Goal: Information Seeking & Learning: Learn about a topic

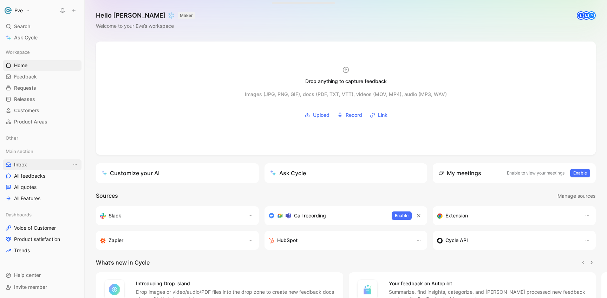
click at [44, 164] on link "Inbox" at bounding box center [42, 164] width 79 height 11
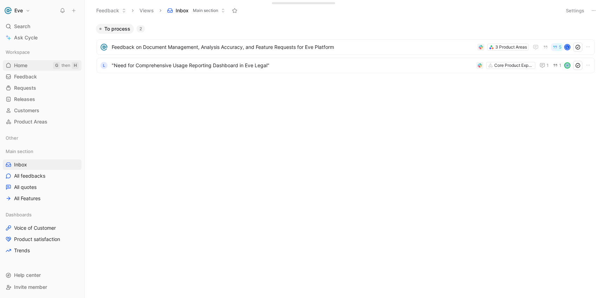
click at [41, 62] on link "Home G then H" at bounding box center [42, 65] width 79 height 11
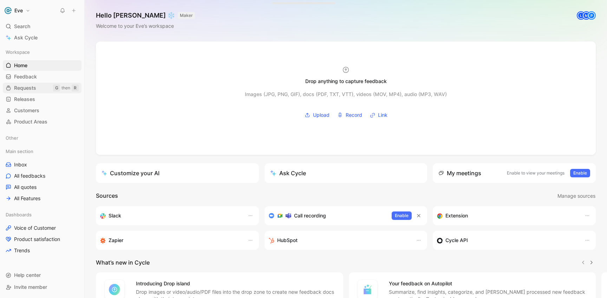
click at [41, 83] on link "Requests G then R" at bounding box center [42, 88] width 79 height 11
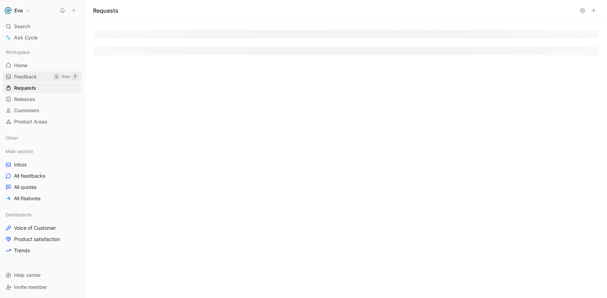
click at [38, 76] on link "Feedback G then F" at bounding box center [42, 76] width 79 height 11
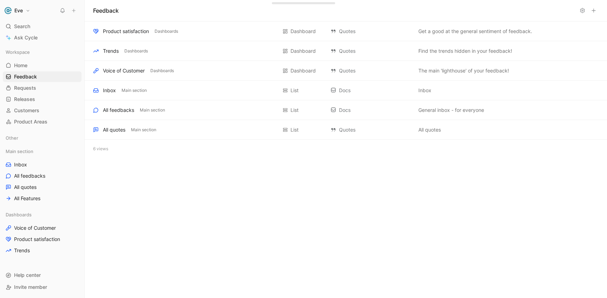
click at [39, 158] on div "Main section Inbox All feedbacks All quotes All Features" at bounding box center [42, 175] width 79 height 58
click at [39, 167] on link "Inbox" at bounding box center [42, 164] width 79 height 11
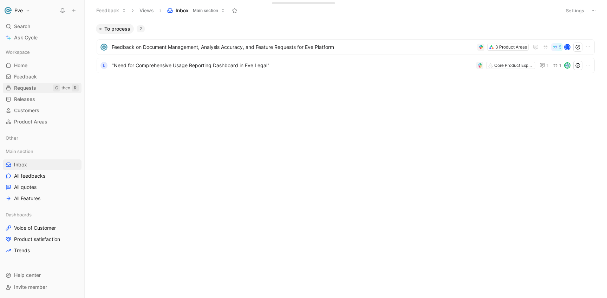
click at [32, 88] on span "Requests" at bounding box center [25, 87] width 22 height 7
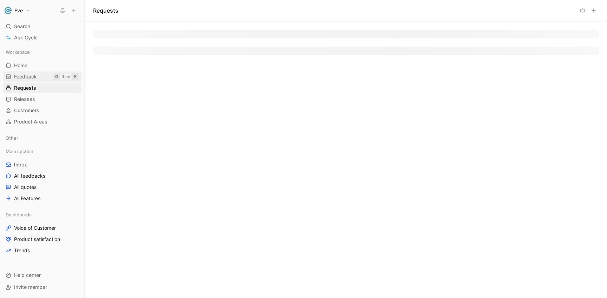
click at [35, 76] on span "Feedback" at bounding box center [25, 76] width 23 height 7
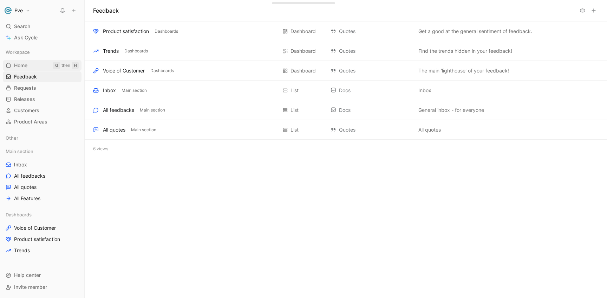
click at [36, 70] on link "Home G then H" at bounding box center [42, 65] width 79 height 11
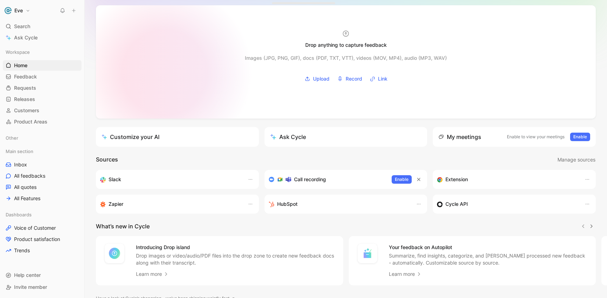
scroll to position [69, 0]
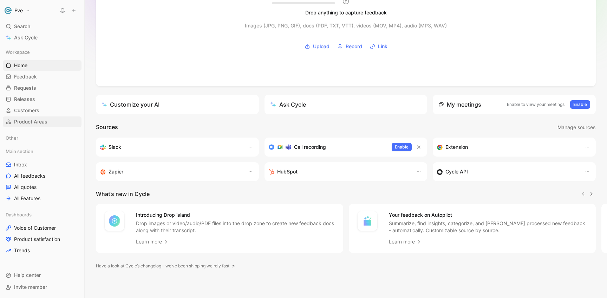
click at [38, 124] on span "Product Areas" at bounding box center [30, 121] width 33 height 7
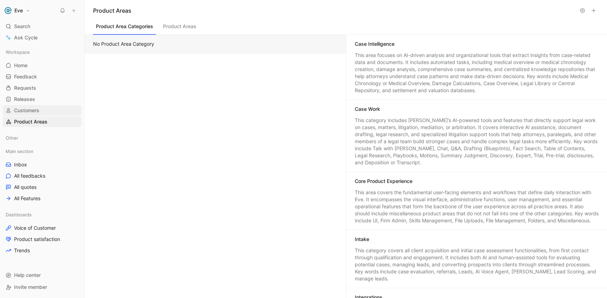
click at [18, 111] on span "Customers" at bounding box center [26, 110] width 25 height 7
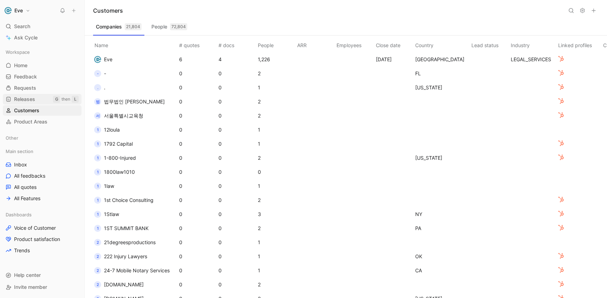
click at [34, 98] on span "Releases" at bounding box center [24, 99] width 21 height 7
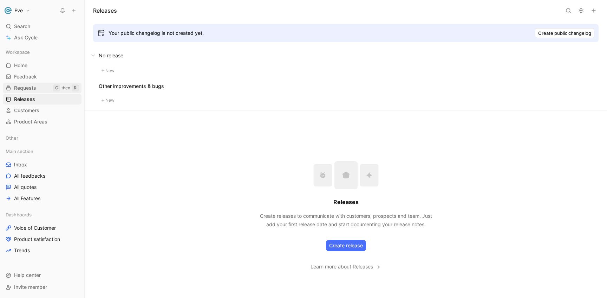
click at [37, 85] on link "Requests G then R" at bounding box center [42, 88] width 79 height 11
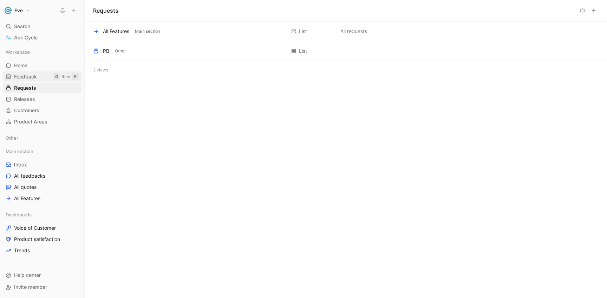
click at [39, 75] on link "Feedback G then F" at bounding box center [42, 76] width 79 height 11
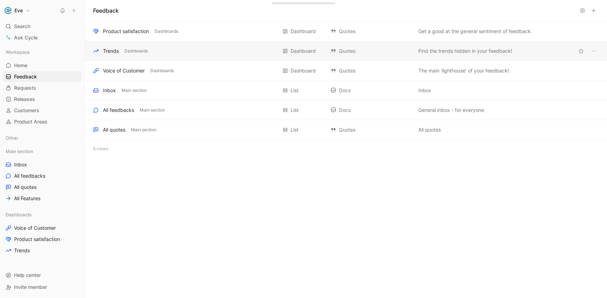
click at [123, 51] on div "Trends Dashboards" at bounding box center [185, 51] width 184 height 8
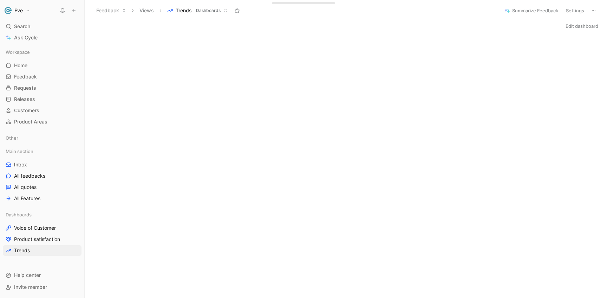
click at [146, 10] on button "Views" at bounding box center [146, 10] width 21 height 11
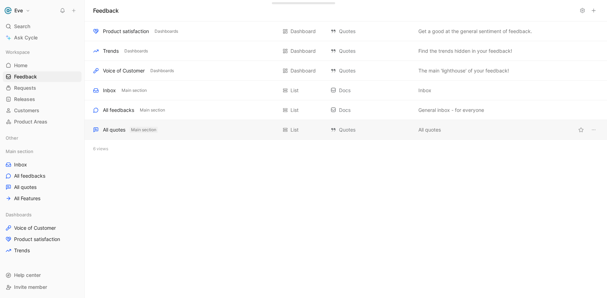
click at [144, 127] on span "Main section" at bounding box center [143, 129] width 25 height 7
click at [207, 132] on div "All quotes Main section" at bounding box center [185, 129] width 184 height 8
click at [36, 253] on link "Trends" at bounding box center [42, 250] width 79 height 11
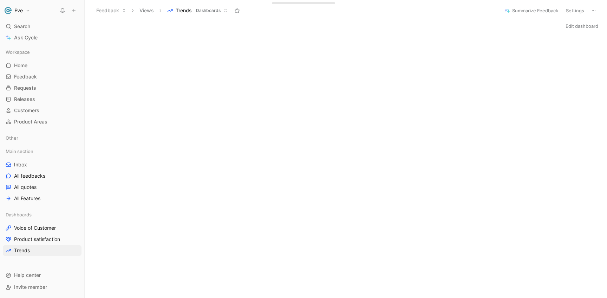
click at [217, 33] on div "Edit dashboard" at bounding box center [346, 293] width 523 height 544
click at [143, 11] on button "Views" at bounding box center [146, 10] width 21 height 11
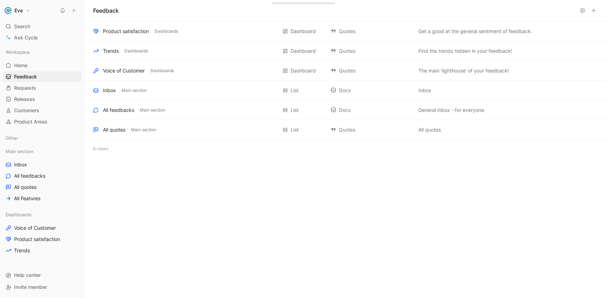
click at [192, 225] on div "Feedback Product satisfaction Dashboards Dashboard Quotes Get a good at the gen…" at bounding box center [346, 149] width 523 height 298
click at [33, 64] on link "Home G then H" at bounding box center [42, 65] width 79 height 11
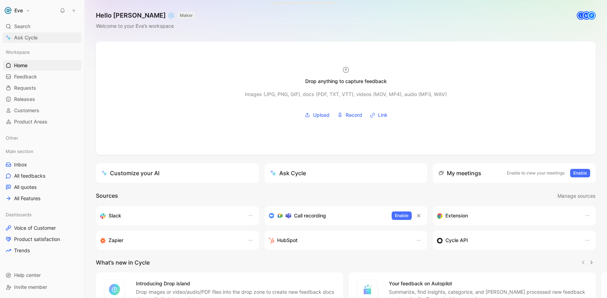
click at [43, 34] on link "Ask Cycle" at bounding box center [42, 37] width 79 height 11
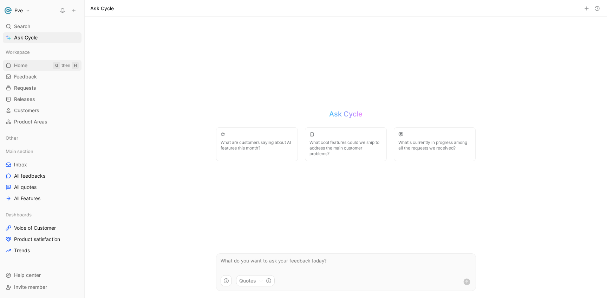
click at [31, 63] on link "Home G then H" at bounding box center [42, 65] width 79 height 11
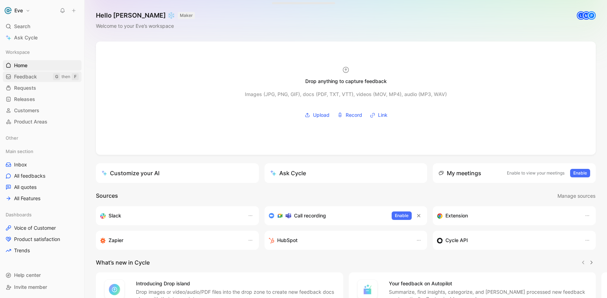
click at [32, 74] on span "Feedback" at bounding box center [25, 76] width 23 height 7
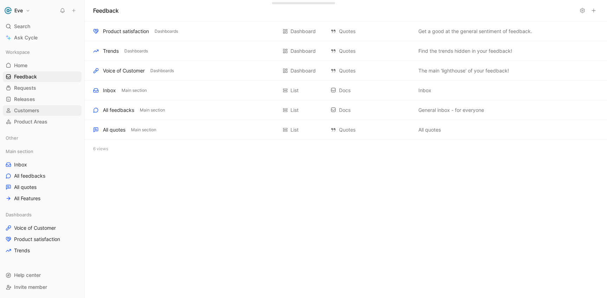
click at [38, 106] on link "Customers" at bounding box center [42, 110] width 79 height 11
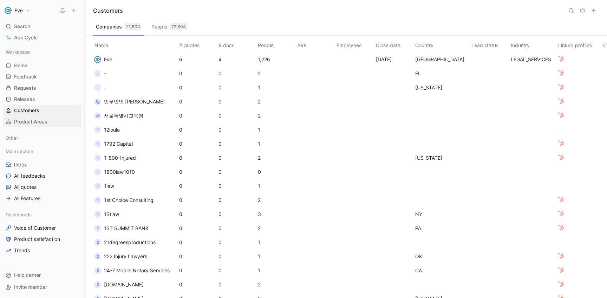
click at [41, 116] on link "Product Areas" at bounding box center [42, 121] width 79 height 11
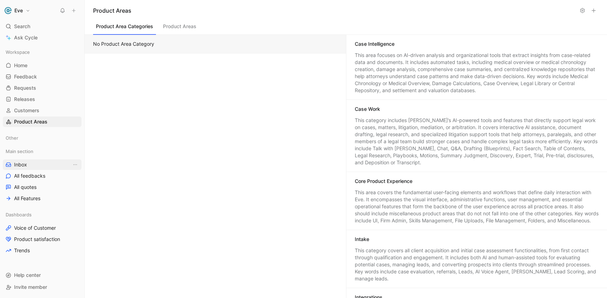
click at [35, 167] on link "Inbox" at bounding box center [42, 164] width 79 height 11
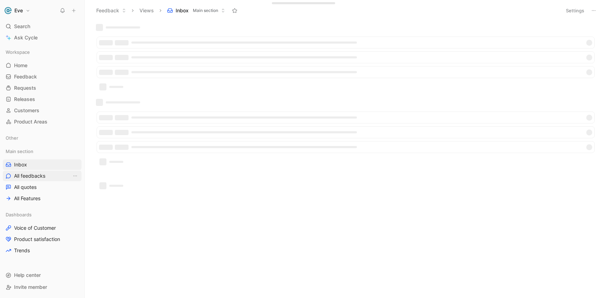
click at [35, 178] on span "All feedbacks" at bounding box center [29, 175] width 31 height 7
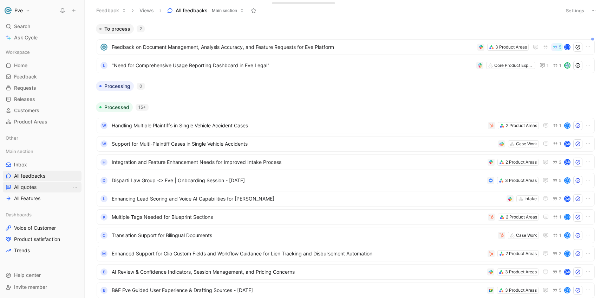
click at [26, 185] on span "All quotes" at bounding box center [25, 186] width 22 height 7
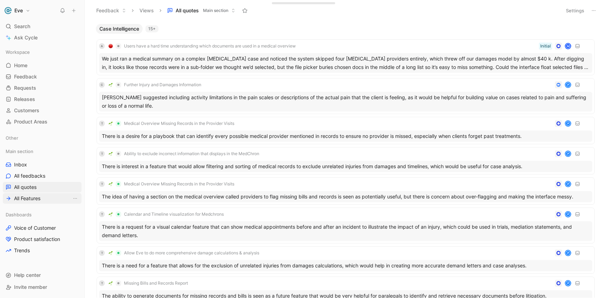
click at [35, 199] on span "All Features" at bounding box center [27, 198] width 26 height 7
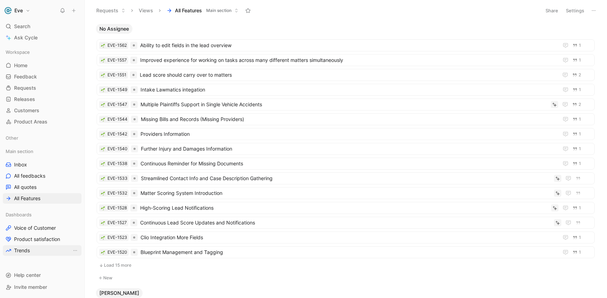
click at [29, 247] on span "Trends" at bounding box center [22, 250] width 16 height 7
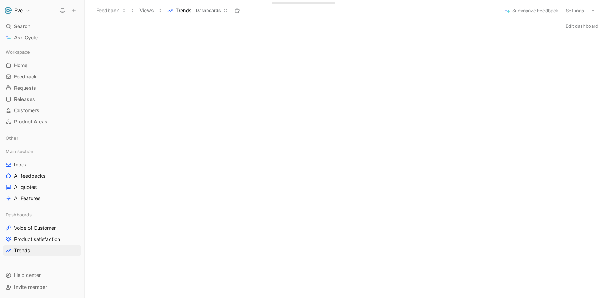
click at [292, 30] on div "Edit dashboard" at bounding box center [346, 26] width 523 height 10
click at [37, 228] on span "Voice of Customer" at bounding box center [35, 227] width 42 height 7
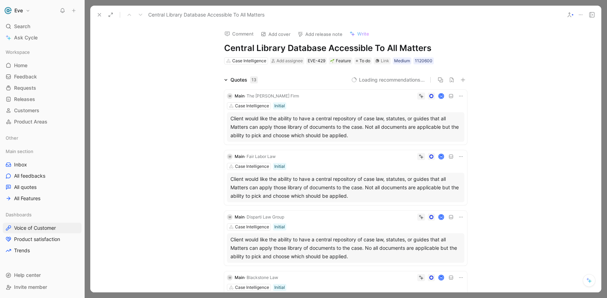
click at [98, 16] on use at bounding box center [99, 14] width 3 height 3
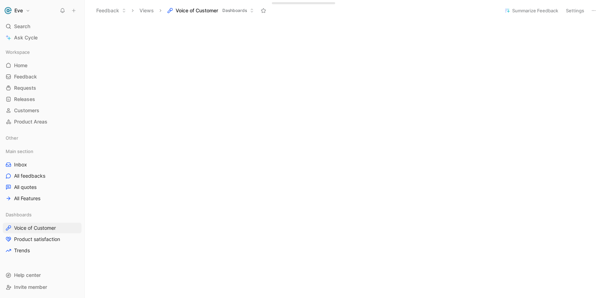
scroll to position [154, 0]
click at [75, 227] on icon "View actions" at bounding box center [75, 228] width 6 height 6
click at [29, 166] on link "Inbox" at bounding box center [42, 164] width 79 height 11
click at [42, 225] on span "Voice of Customer" at bounding box center [35, 227] width 42 height 7
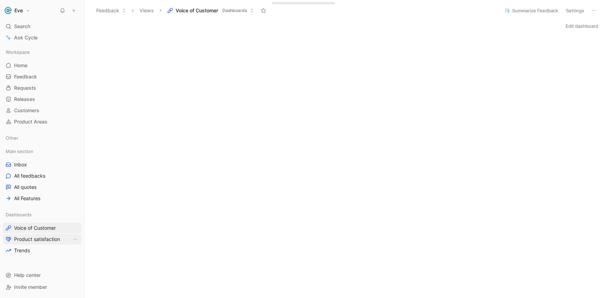
click at [42, 240] on span "Product satisfaction" at bounding box center [37, 238] width 46 height 7
click at [40, 228] on span "Voice of Customer" at bounding box center [35, 227] width 42 height 7
click at [370, 30] on div "Edit dashboard" at bounding box center [346, 26] width 523 height 10
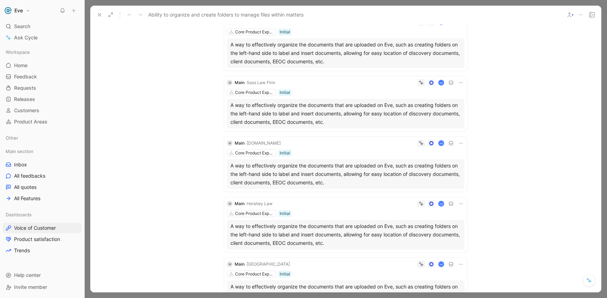
scroll to position [352, 0]
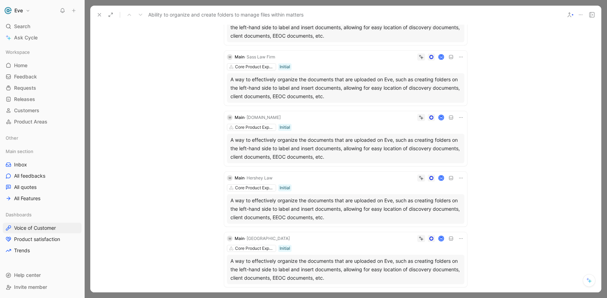
click at [361, 145] on div "A way to effectively organize the documents that are uploaded on Eve, such as c…" at bounding box center [346, 148] width 231 height 25
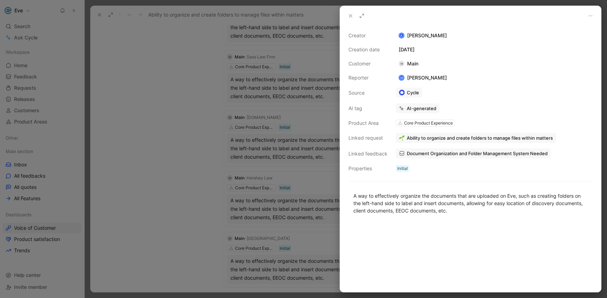
click at [184, 135] on div at bounding box center [303, 149] width 607 height 298
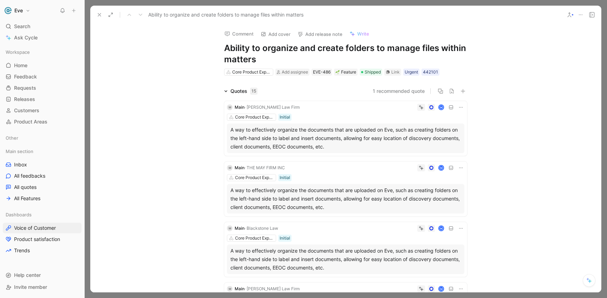
click at [97, 12] on icon at bounding box center [100, 15] width 6 height 6
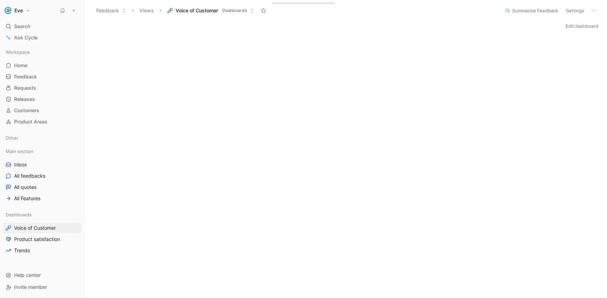
click at [249, 24] on div "Edit dashboard" at bounding box center [346, 26] width 523 height 10
click at [253, 31] on div "Edit dashboard" at bounding box center [346, 26] width 523 height 10
click at [290, 25] on div "Edit dashboard" at bounding box center [346, 26] width 523 height 10
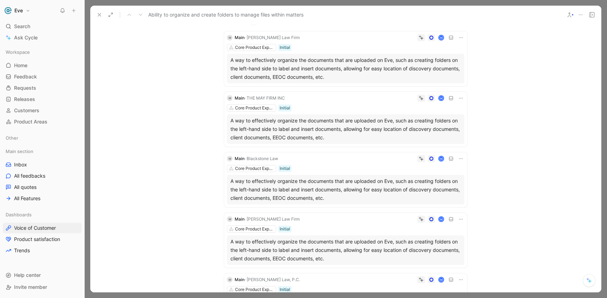
scroll to position [60, 0]
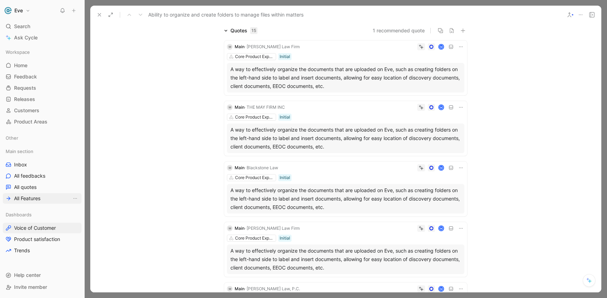
click at [43, 197] on link "All Features" at bounding box center [42, 198] width 79 height 11
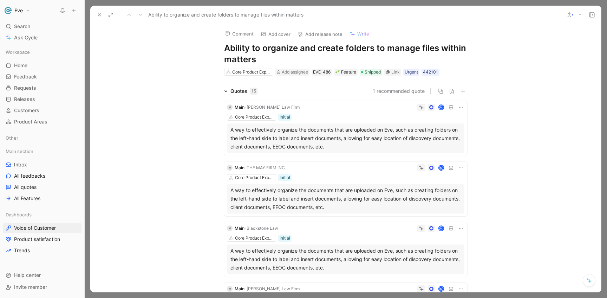
click at [101, 13] on icon at bounding box center [100, 15] width 6 height 6
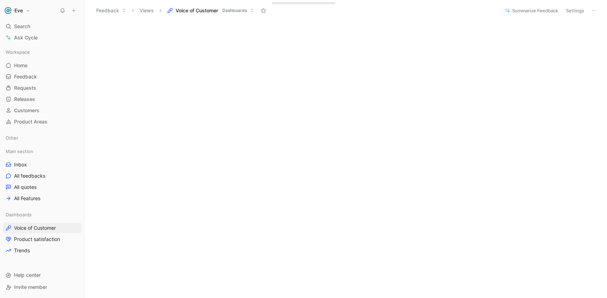
scroll to position [136, 0]
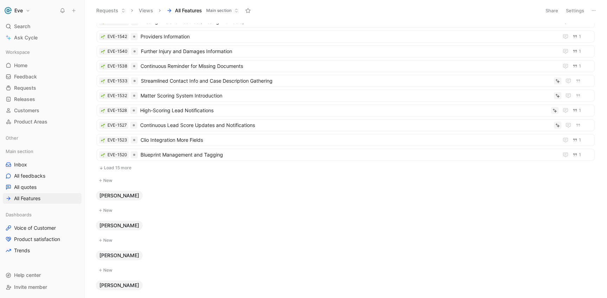
scroll to position [169, 0]
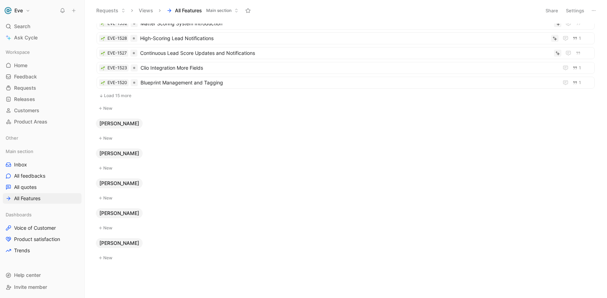
click at [109, 96] on button "Load 15 more" at bounding box center [346, 95] width 498 height 8
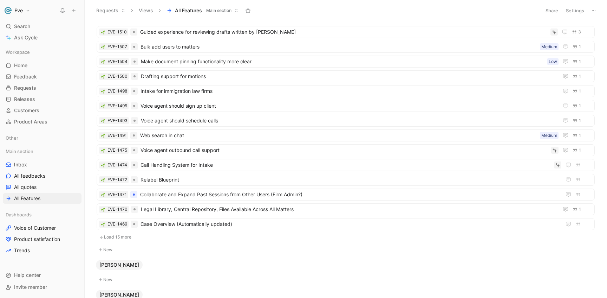
scroll to position [279, 0]
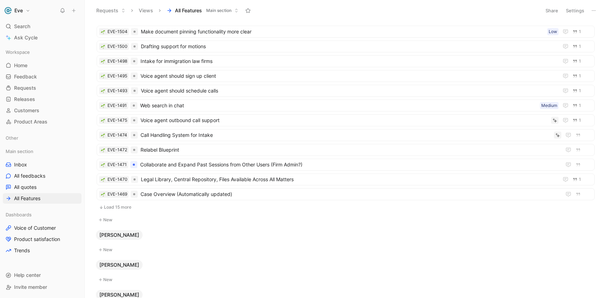
click at [128, 206] on button "Load 15 more" at bounding box center [346, 207] width 498 height 8
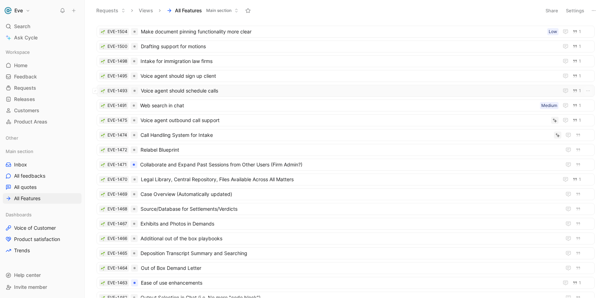
scroll to position [468, 0]
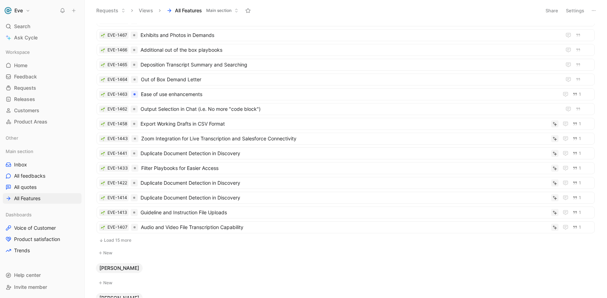
click at [118, 241] on button "Load 15 more" at bounding box center [346, 240] width 498 height 8
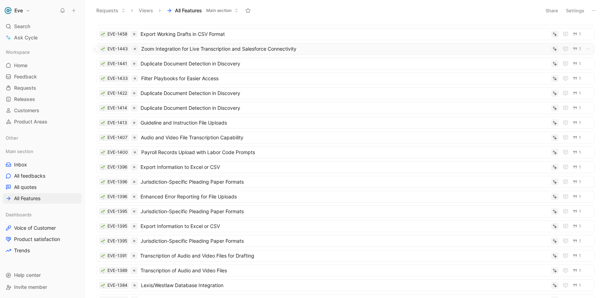
scroll to position [689, 0]
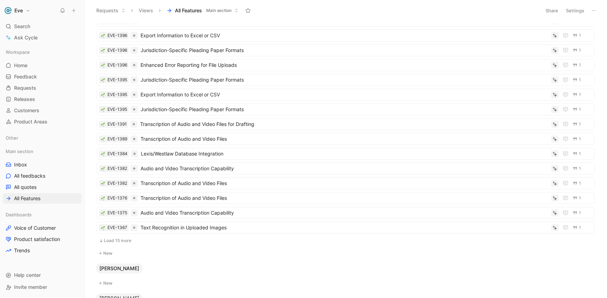
click at [118, 242] on button "Load 15 more" at bounding box center [346, 240] width 498 height 8
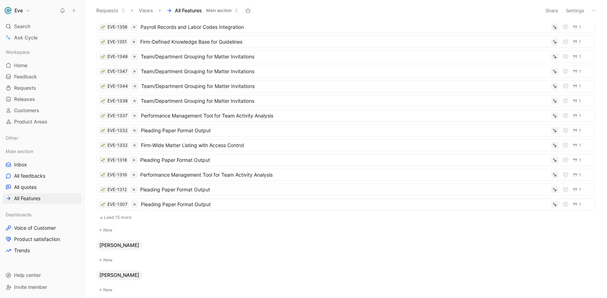
scroll to position [919, 0]
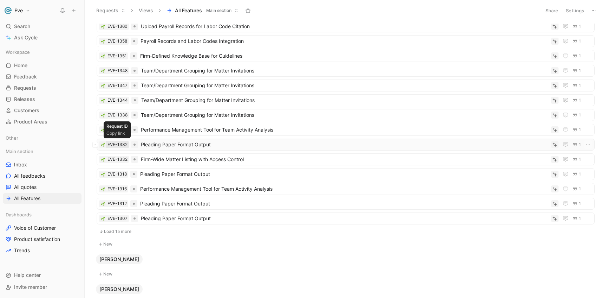
click at [121, 143] on div "EVE-1332" at bounding box center [118, 144] width 20 height 7
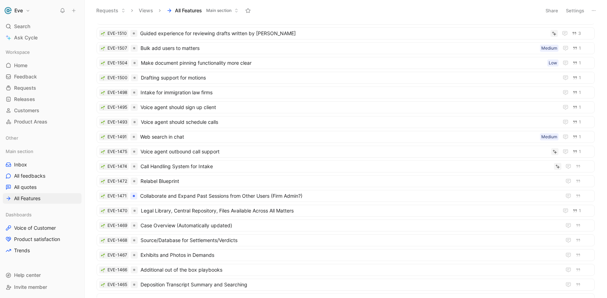
scroll to position [0, 0]
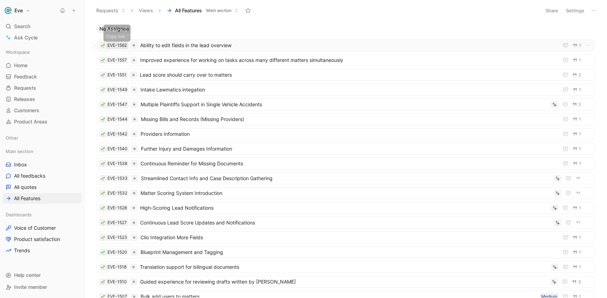
click at [113, 43] on div "EVE-1562" at bounding box center [117, 45] width 19 height 7
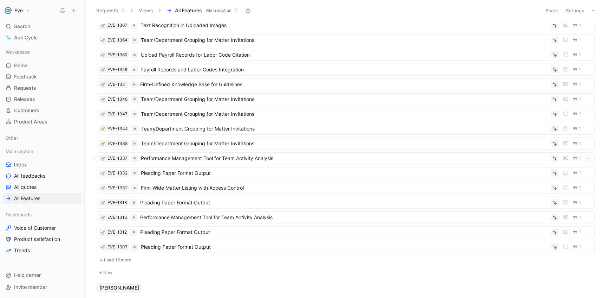
scroll to position [887, 0]
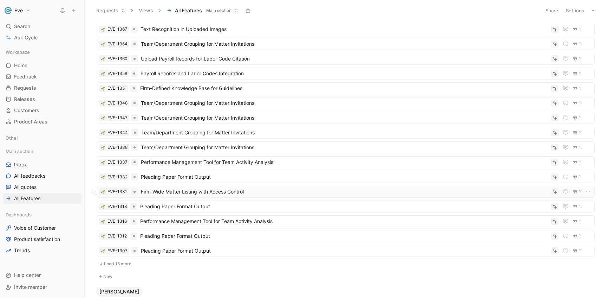
click at [187, 189] on span "Firm-Wide Matter Listing with Access Control" at bounding box center [345, 191] width 408 height 8
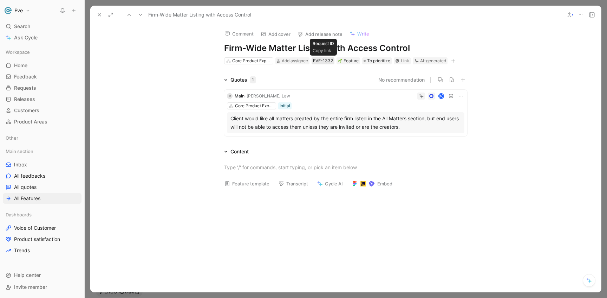
click at [326, 61] on div "EVE-1332" at bounding box center [323, 60] width 20 height 7
click at [321, 63] on div "EVE-1332" at bounding box center [323, 60] width 20 height 7
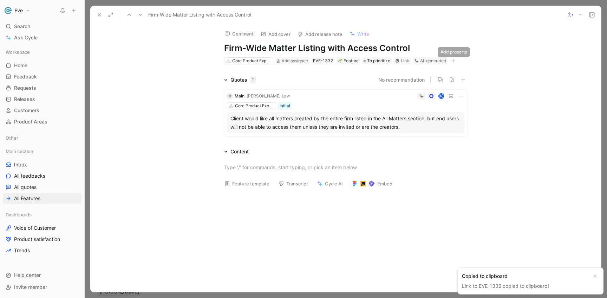
click at [455, 62] on icon "button" at bounding box center [453, 61] width 4 height 4
type input "reuest"
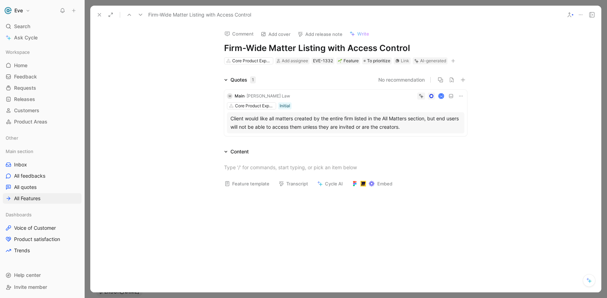
click at [101, 12] on icon at bounding box center [100, 15] width 6 height 6
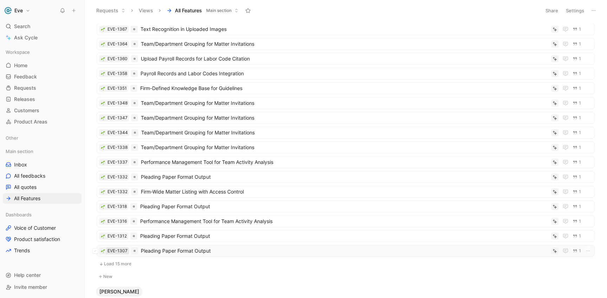
click at [110, 247] on div "EVE-1307" at bounding box center [118, 250] width 20 height 7
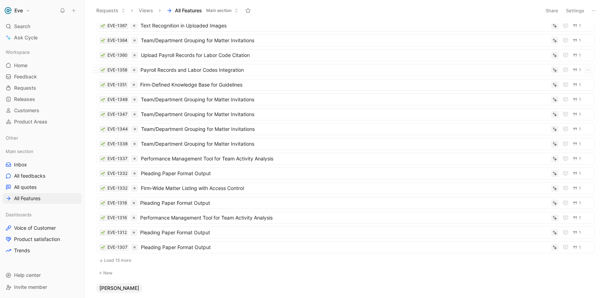
scroll to position [894, 0]
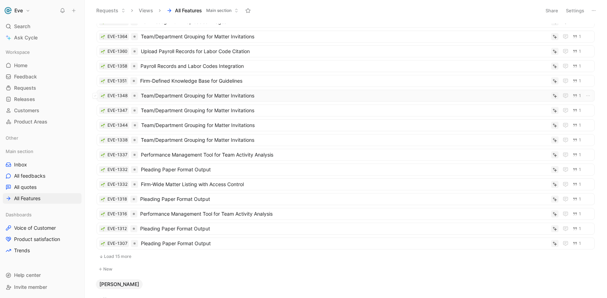
click at [260, 97] on span "Team/Department Grouping for Matter Invitations" at bounding box center [345, 95] width 408 height 8
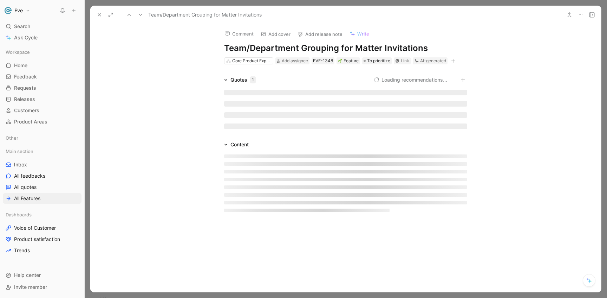
click at [260, 97] on div at bounding box center [345, 109] width 243 height 39
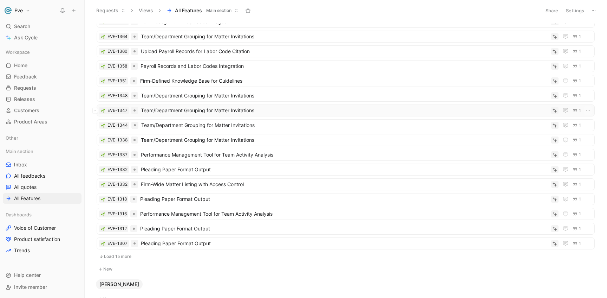
click at [201, 111] on span "Team/Department Grouping for Matter Invitations" at bounding box center [345, 110] width 408 height 8
click at [269, 96] on span "Team/Department Grouping for Matter Invitations" at bounding box center [345, 95] width 408 height 8
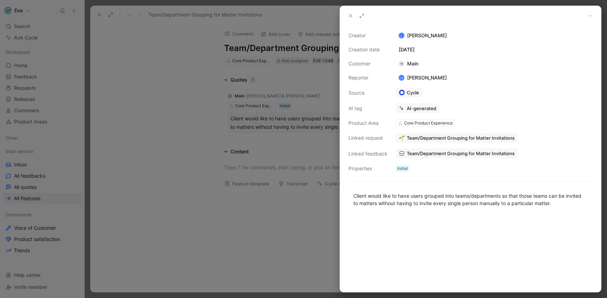
click at [316, 78] on div at bounding box center [303, 149] width 607 height 298
click at [99, 59] on div at bounding box center [303, 149] width 607 height 298
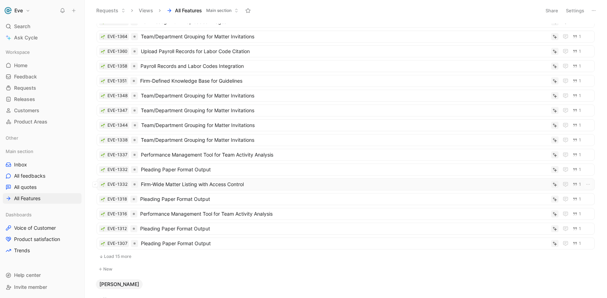
click at [188, 182] on span "Firm-Wide Matter Listing with Access Control" at bounding box center [345, 184] width 408 height 8
click at [214, 167] on span "Pleading Paper Format Output" at bounding box center [345, 169] width 408 height 8
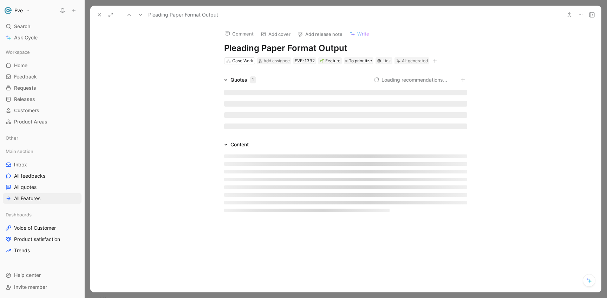
click at [214, 167] on div at bounding box center [346, 183] width 270 height 69
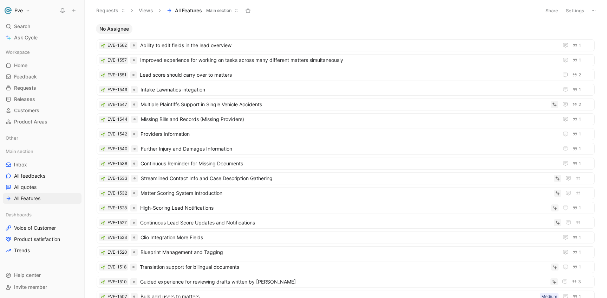
click at [336, 32] on div "No Assignee" at bounding box center [345, 29] width 505 height 10
click at [334, 31] on div "No Assignee" at bounding box center [345, 29] width 505 height 10
click at [344, 23] on body "Eve Search ⌘ K Ask Cycle Workspace Home G then H Feedback G then F Requests G t…" at bounding box center [303, 149] width 607 height 298
click at [34, 161] on link "Inbox" at bounding box center [42, 164] width 79 height 11
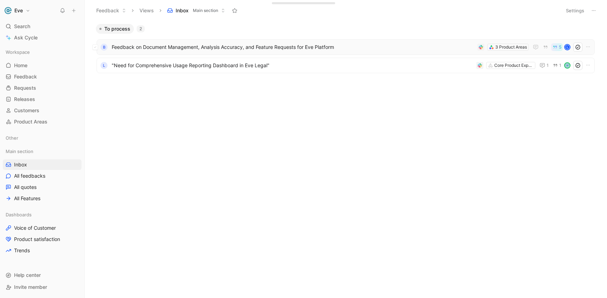
click at [299, 45] on span "Feedback on Document Management, Analysis Accuracy, and Feature Requests for Ev…" at bounding box center [293, 47] width 363 height 8
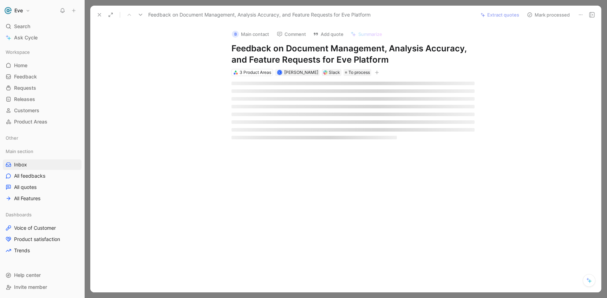
click at [299, 45] on h1 "Feedback on Document Management, Analysis Accuracy, and Feature Requests for Ev…" at bounding box center [353, 54] width 243 height 22
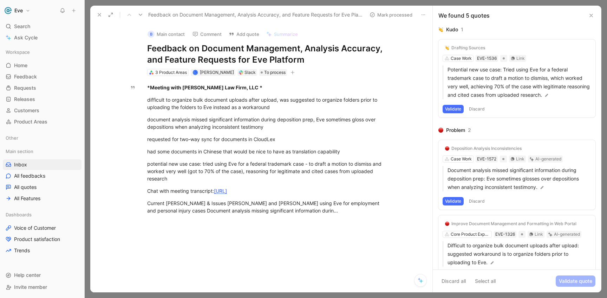
click at [591, 17] on icon at bounding box center [592, 16] width 6 height 6
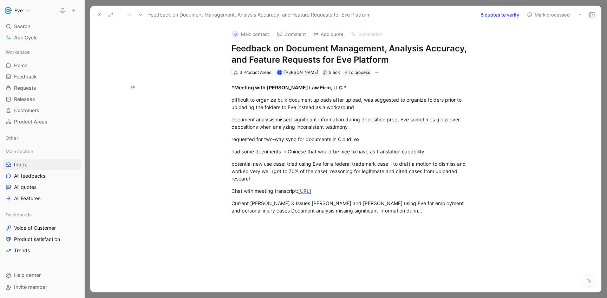
click at [428, 76] on div "*Meeting with [PERSON_NAME] Law Firm, LLC * difficult to organize bulk document…" at bounding box center [353, 155] width 496 height 158
click at [290, 74] on span "[PERSON_NAME]" at bounding box center [301, 72] width 34 height 5
click at [297, 74] on span "[PERSON_NAME]" at bounding box center [301, 72] width 34 height 5
click at [375, 73] on icon "button" at bounding box center [377, 72] width 4 height 4
type input "customer"
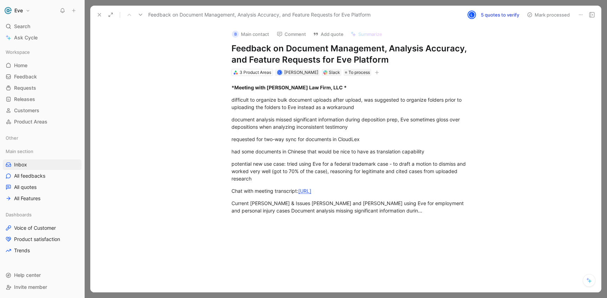
click at [384, 79] on div "*Meeting with [PERSON_NAME] Law Firm, LLC * difficult to organize bulk document…" at bounding box center [353, 155] width 496 height 158
click at [371, 86] on div "*Meeting with [PERSON_NAME] Law Firm, LLC *" at bounding box center [353, 87] width 243 height 7
click at [189, 112] on div "*Meeting with [PERSON_NAME] Law Firm, LLC * difficult to organize bulk document…" at bounding box center [353, 155] width 496 height 158
click at [366, 84] on div "*Meeting with [PERSON_NAME] Law Firm, LLC *" at bounding box center [353, 87] width 243 height 7
drag, startPoint x: 367, startPoint y: 85, endPoint x: 229, endPoint y: 85, distance: 137.8
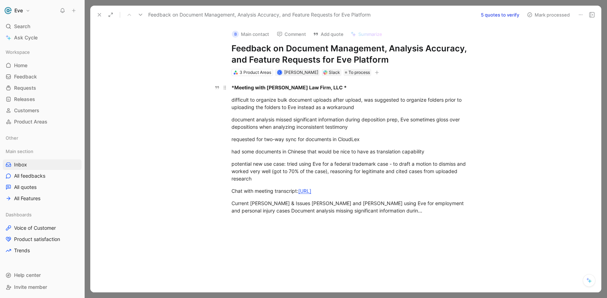
click at [229, 85] on p "*Meeting with [PERSON_NAME] Law Firm, LLC *" at bounding box center [353, 88] width 270 height 12
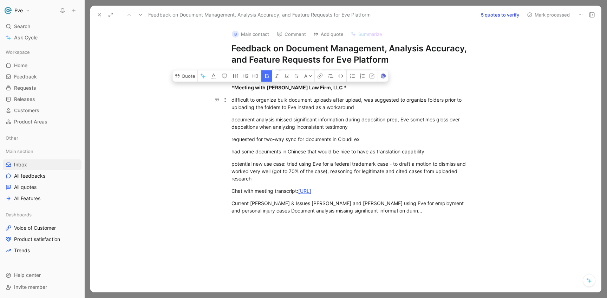
click at [304, 97] on div "difficult to organize bulk document uploads after upload, was suggested to orga…" at bounding box center [353, 103] width 243 height 15
drag, startPoint x: 237, startPoint y: 88, endPoint x: 325, endPoint y: 86, distance: 88.9
click at [325, 86] on strong "*Meeting with [PERSON_NAME] Law Firm, LLC *" at bounding box center [289, 87] width 115 height 6
click at [327, 97] on div "difficult to organize bulk document uploads after upload, was suggested to orga…" at bounding box center [353, 103] width 243 height 15
drag, startPoint x: 236, startPoint y: 87, endPoint x: 326, endPoint y: 85, distance: 90.7
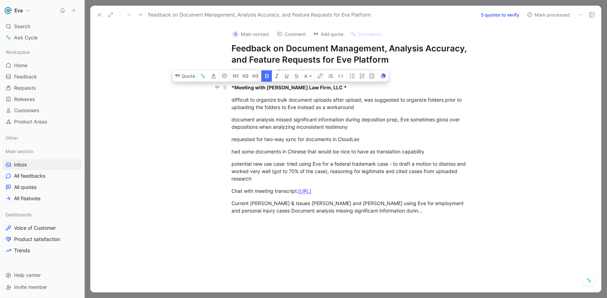
click at [326, 85] on strong "*Meeting with [PERSON_NAME] Law Firm, LLC *" at bounding box center [289, 87] width 115 height 6
click at [328, 99] on div "difficult to organize bulk document uploads after upload, was suggested to orga…" at bounding box center [353, 103] width 243 height 15
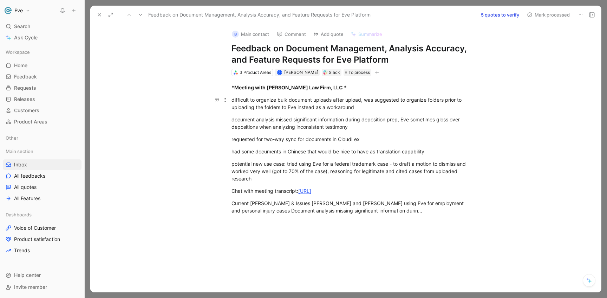
click at [349, 95] on p "difficult to organize bulk document uploads after upload, was suggested to orga…" at bounding box center [353, 103] width 270 height 19
click at [337, 87] on div "*Meeting with [PERSON_NAME] Law Firm, LLC *" at bounding box center [353, 87] width 243 height 7
drag, startPoint x: 346, startPoint y: 88, endPoint x: 222, endPoint y: 88, distance: 124.4
click at [222, 88] on p "*Meeting with [PERSON_NAME] Law Firm, LLC *" at bounding box center [353, 88] width 270 height 12
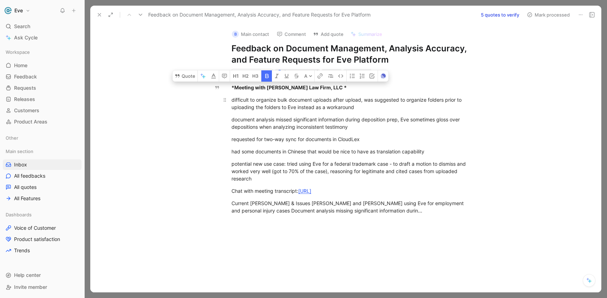
click at [276, 98] on div "difficult to organize bulk document uploads after upload, was suggested to orga…" at bounding box center [353, 103] width 243 height 15
drag, startPoint x: 234, startPoint y: 86, endPoint x: 325, endPoint y: 87, distance: 90.7
click at [325, 87] on strong "*Meeting with [PERSON_NAME] Law Firm, LLC *" at bounding box center [289, 87] width 115 height 6
click at [324, 98] on div "difficult to organize bulk document uploads after upload, was suggested to orga…" at bounding box center [353, 103] width 243 height 15
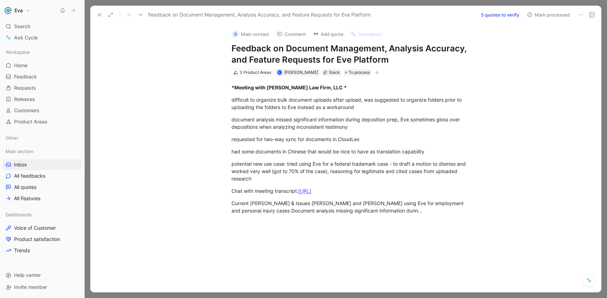
click at [430, 5] on div at bounding box center [346, 149] width 523 height 298
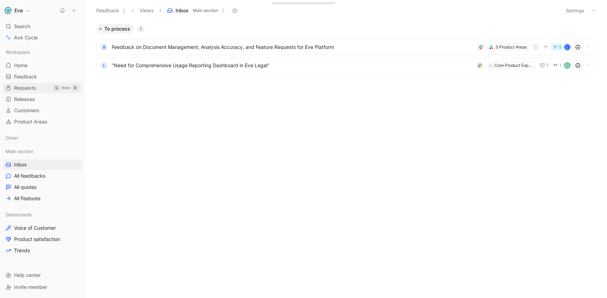
click at [41, 89] on link "Requests G then R" at bounding box center [42, 88] width 79 height 11
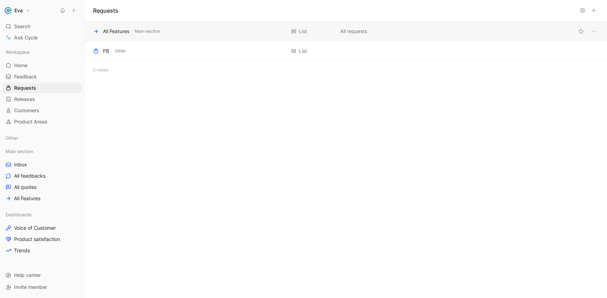
click at [128, 32] on div "All Features" at bounding box center [116, 31] width 26 height 8
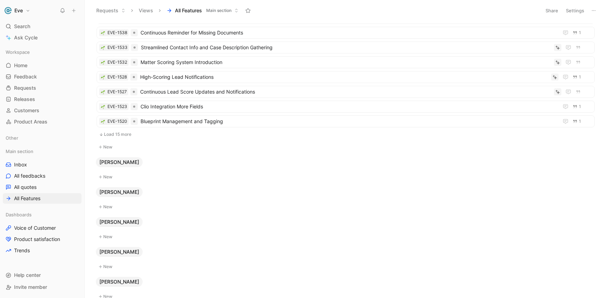
scroll to position [138, 0]
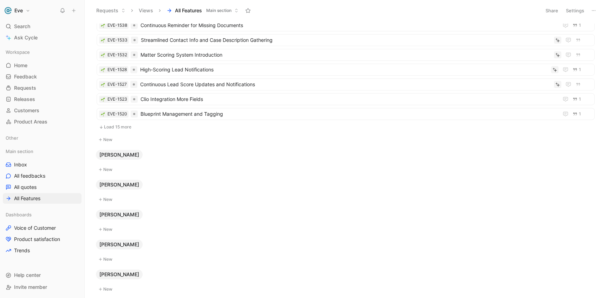
click at [119, 129] on button "Load 15 more" at bounding box center [346, 127] width 498 height 8
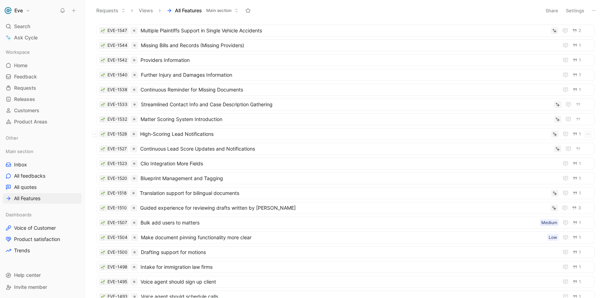
scroll to position [391, 0]
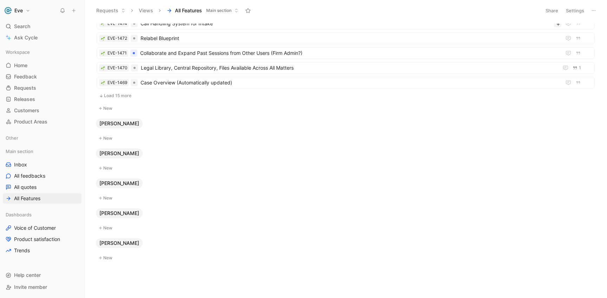
click at [123, 99] on button "Load 15 more" at bounding box center [346, 95] width 498 height 8
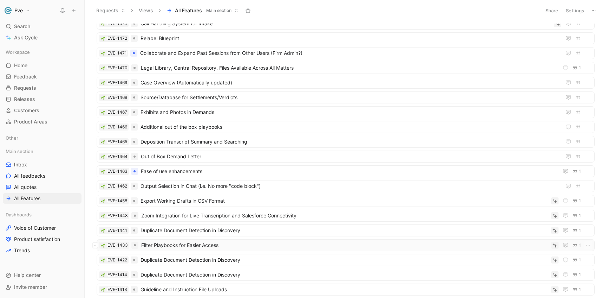
scroll to position [612, 0]
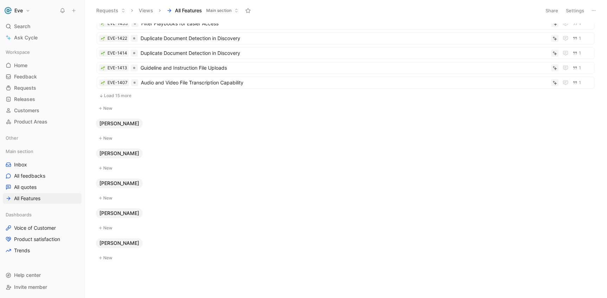
click at [113, 97] on button "Load 15 more" at bounding box center [346, 95] width 498 height 8
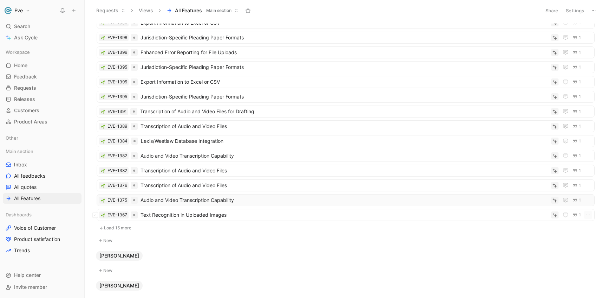
scroll to position [734, 0]
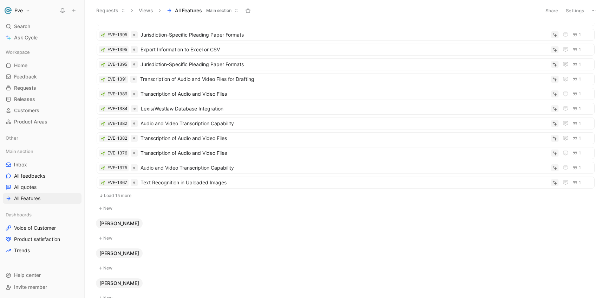
click at [128, 194] on button "Load 15 more" at bounding box center [346, 195] width 498 height 8
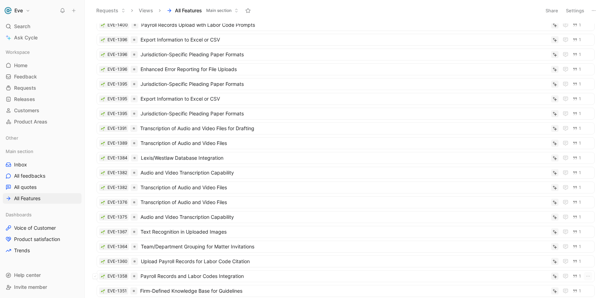
scroll to position [965, 0]
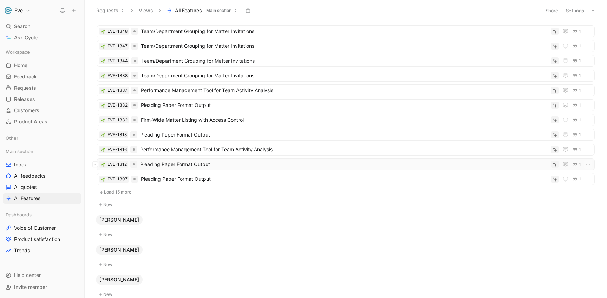
click at [170, 164] on span "Pleading Paper Format Output" at bounding box center [344, 164] width 408 height 8
click at [192, 177] on span "Pleading Paper Format Output" at bounding box center [345, 179] width 408 height 8
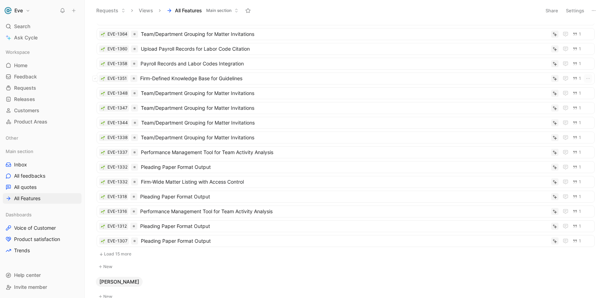
scroll to position [889, 0]
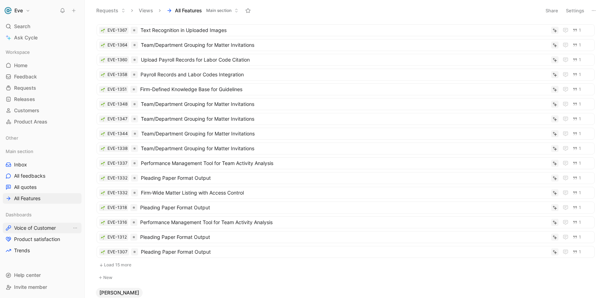
click at [42, 228] on span "Voice of Customer" at bounding box center [35, 227] width 42 height 7
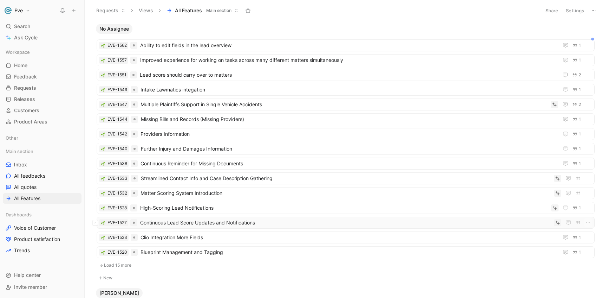
scroll to position [160, 0]
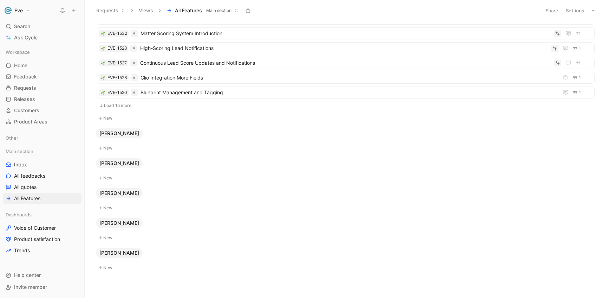
click at [121, 105] on button "Load 15 more" at bounding box center [346, 105] width 498 height 8
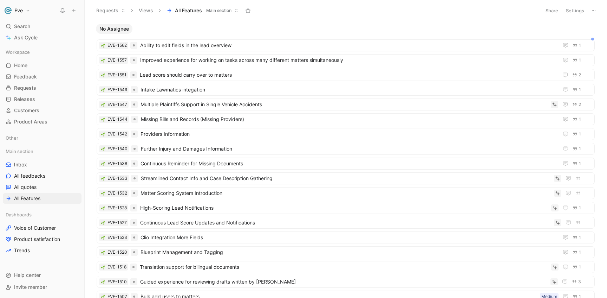
scroll to position [391, 0]
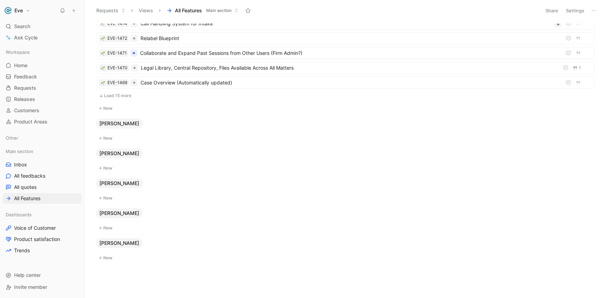
click at [121, 97] on button "Load 15 more" at bounding box center [346, 95] width 498 height 8
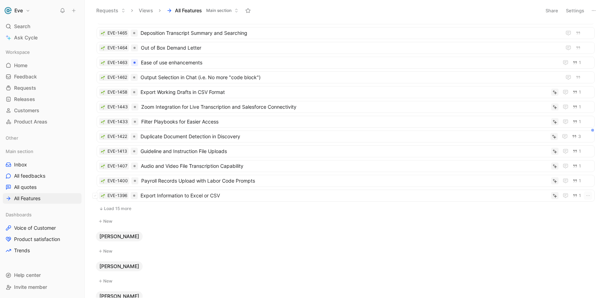
scroll to position [487, 0]
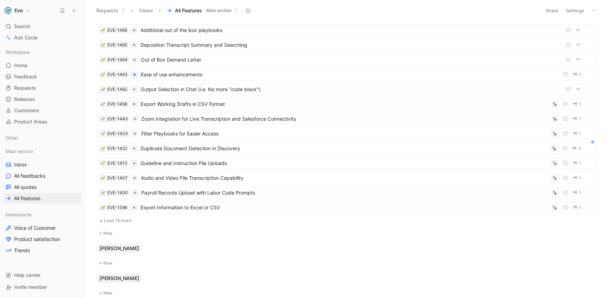
click at [129, 219] on button "Load 15 more" at bounding box center [346, 220] width 498 height 8
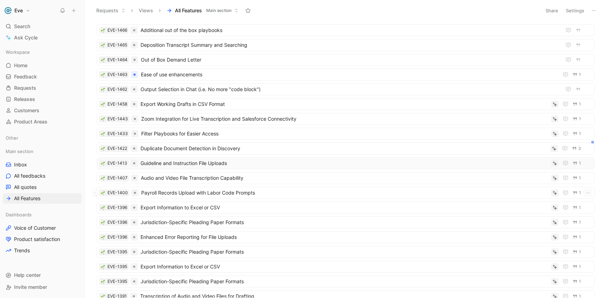
scroll to position [679, 0]
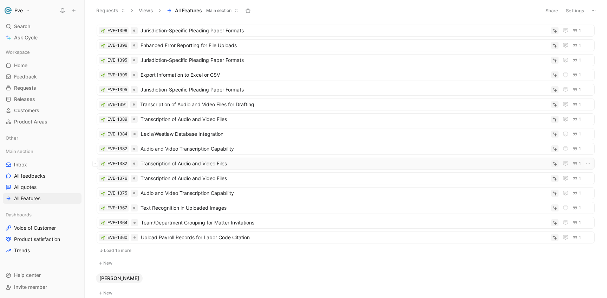
click at [215, 163] on span "Transcription of Audio and Video Files" at bounding box center [345, 163] width 408 height 8
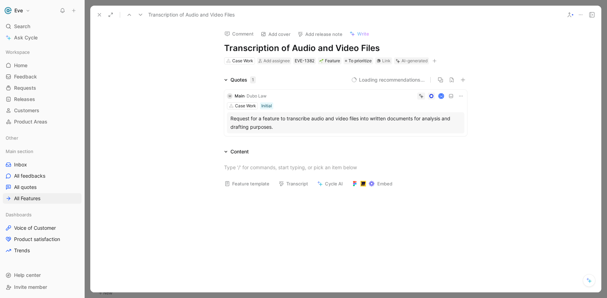
click at [500, 57] on div "Comment Add cover Add release note Write Transcription of Audio and Video Files…" at bounding box center [345, 158] width 511 height 268
click at [571, 15] on icon at bounding box center [570, 15] width 6 height 6
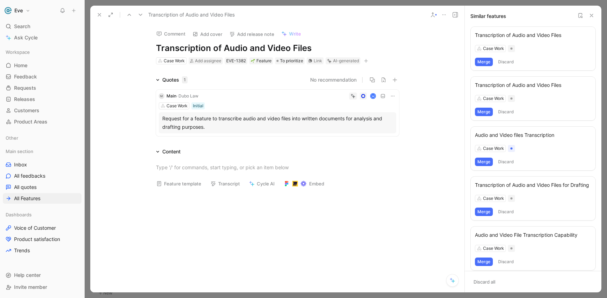
click at [485, 64] on button "Merge" at bounding box center [484, 62] width 18 height 8
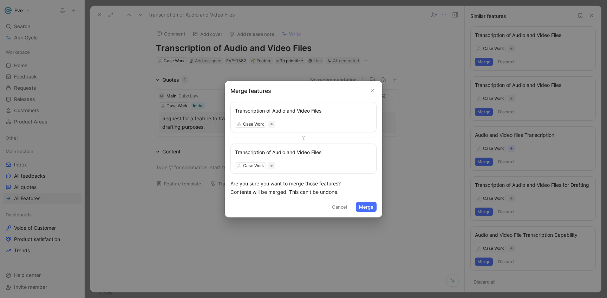
click at [368, 206] on button "Merge" at bounding box center [366, 207] width 21 height 10
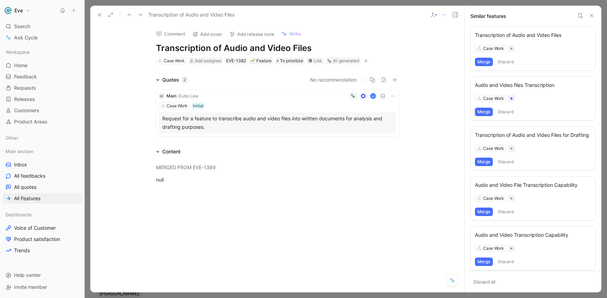
click at [486, 61] on button "Merge" at bounding box center [484, 62] width 18 height 8
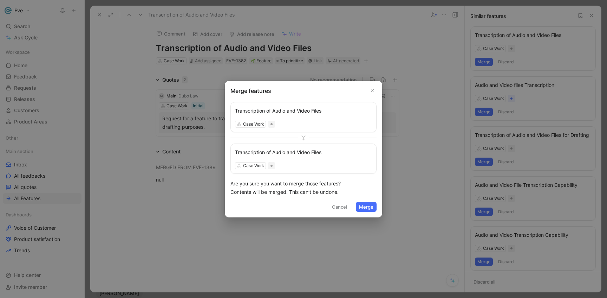
click at [367, 210] on button "Merge" at bounding box center [366, 207] width 21 height 10
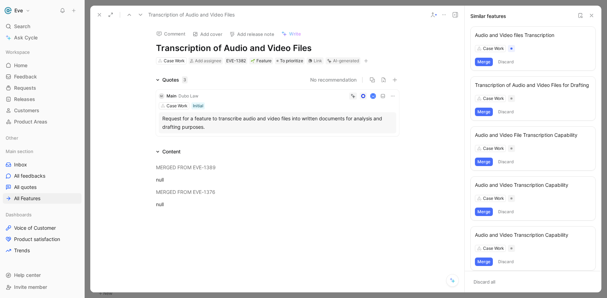
click at [484, 164] on button "Merge" at bounding box center [484, 161] width 18 height 8
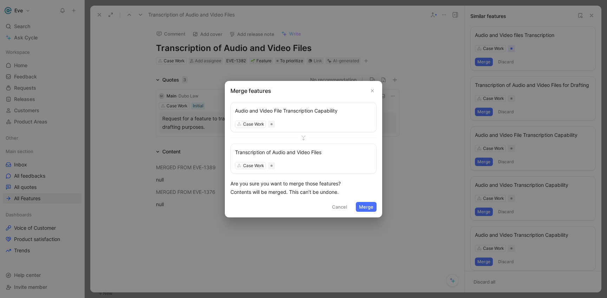
click at [374, 203] on button "Merge" at bounding box center [366, 207] width 21 height 10
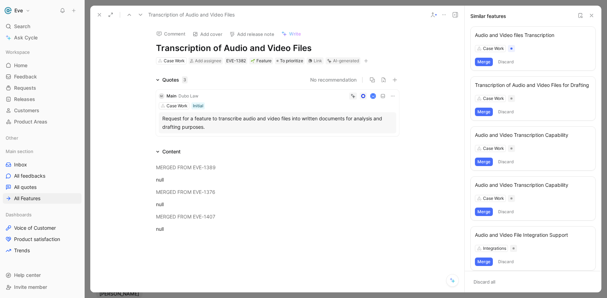
scroll to position [664, 0]
click at [482, 211] on button "Merge" at bounding box center [484, 211] width 18 height 8
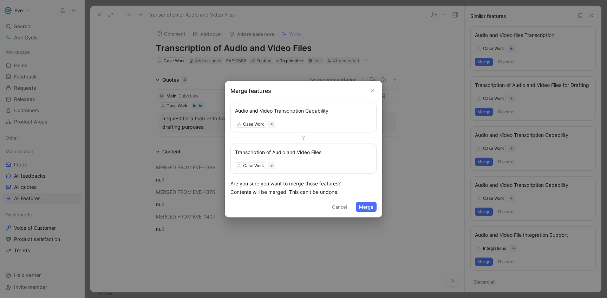
click at [366, 206] on button "Merge" at bounding box center [366, 207] width 21 height 10
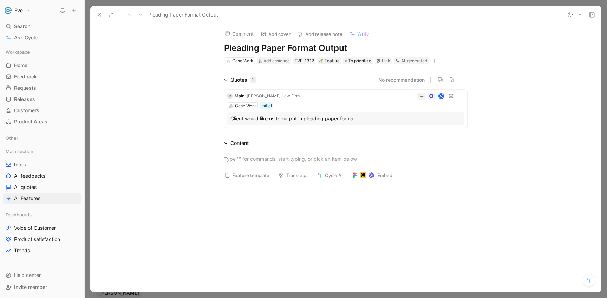
click at [464, 95] on button at bounding box center [461, 95] width 7 height 7
click at [289, 144] on div "Content" at bounding box center [346, 143] width 270 height 8
click at [462, 98] on icon at bounding box center [461, 96] width 6 height 6
click at [436, 136] on div "Quotes 1 No recommendation M Main · Joseph Farzam Law Firm M Case Work Initial …" at bounding box center [345, 175] width 511 height 198
click at [37, 174] on span "All feedbacks" at bounding box center [29, 175] width 31 height 7
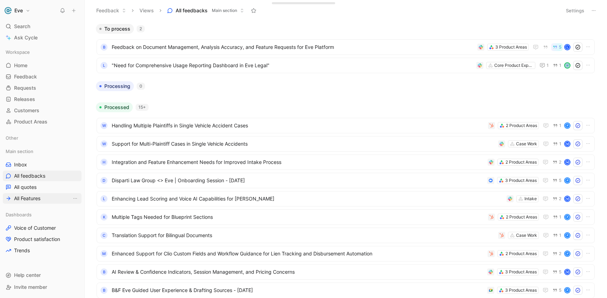
click at [43, 200] on link "All Features" at bounding box center [42, 198] width 79 height 11
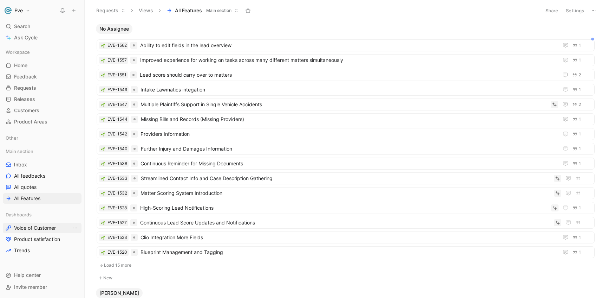
click at [42, 226] on span "Voice of Customer" at bounding box center [35, 227] width 42 height 7
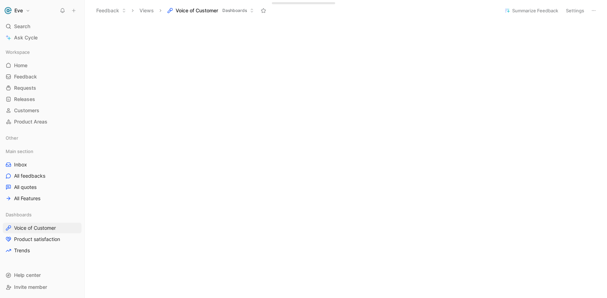
scroll to position [266, 0]
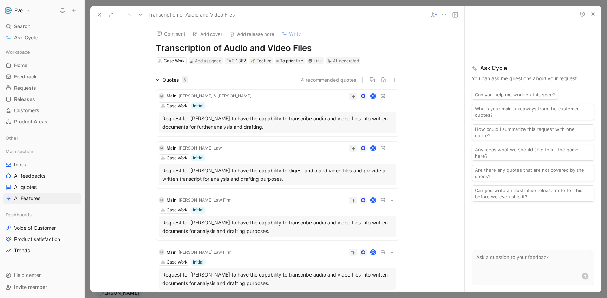
click at [590, 14] on icon "button" at bounding box center [593, 14] width 6 height 6
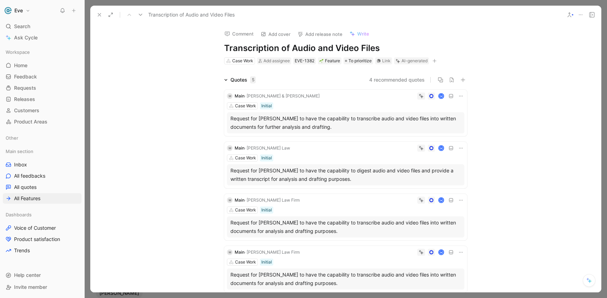
click at [568, 20] on div "Transcription of Audio and Video Files" at bounding box center [345, 15] width 511 height 18
click at [570, 13] on icon at bounding box center [570, 15] width 6 height 6
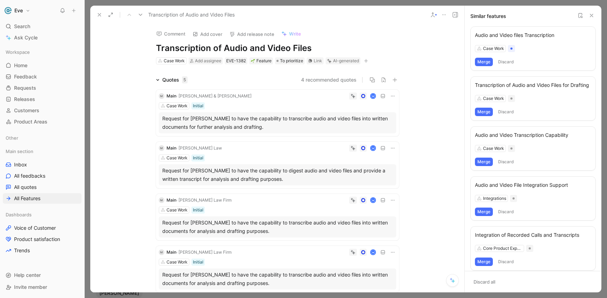
click at [483, 61] on button "Merge" at bounding box center [484, 62] width 18 height 8
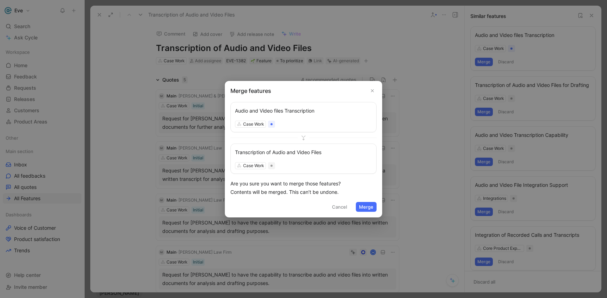
click at [367, 205] on button "Merge" at bounding box center [366, 207] width 21 height 10
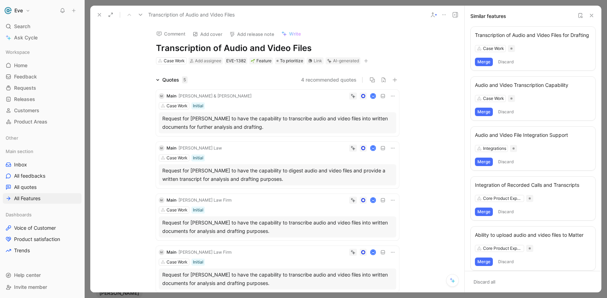
click at [484, 115] on button "Merge" at bounding box center [484, 112] width 18 height 8
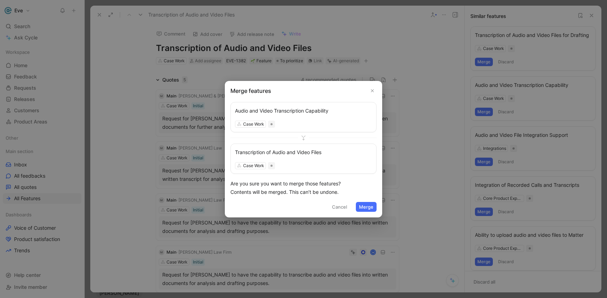
click at [368, 208] on button "Merge" at bounding box center [366, 207] width 21 height 10
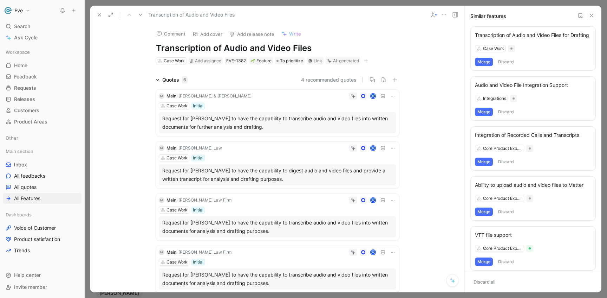
click at [593, 13] on icon at bounding box center [592, 16] width 6 height 6
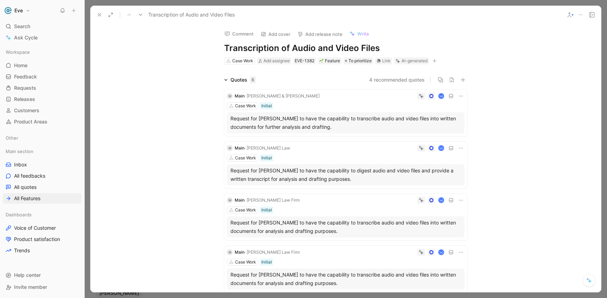
click at [99, 15] on use at bounding box center [99, 14] width 3 height 3
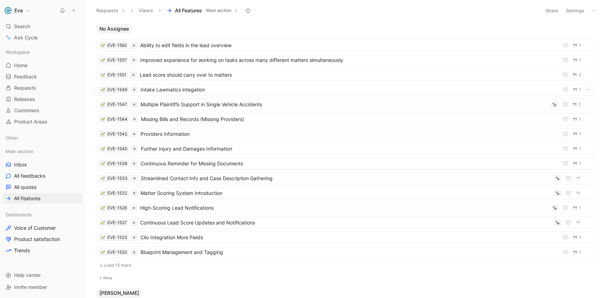
scroll to position [17, 0]
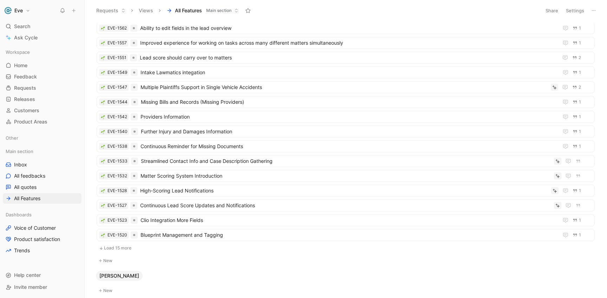
click at [128, 248] on button "Load 15 more" at bounding box center [346, 248] width 498 height 8
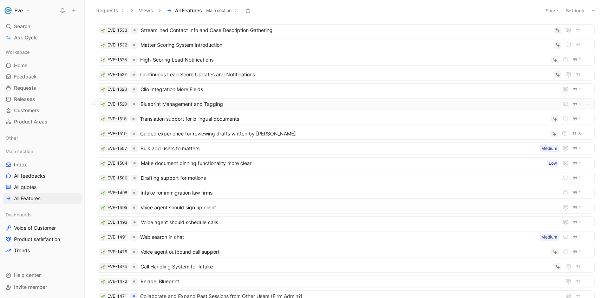
scroll to position [229, 0]
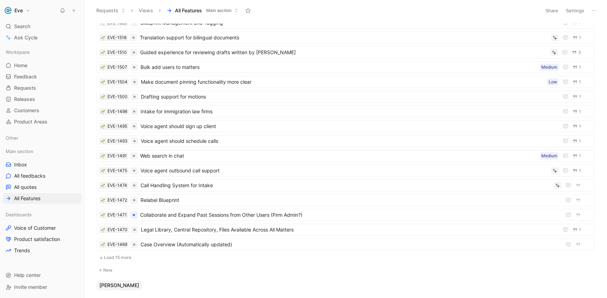
click at [123, 257] on button "Load 15 more" at bounding box center [346, 257] width 498 height 8
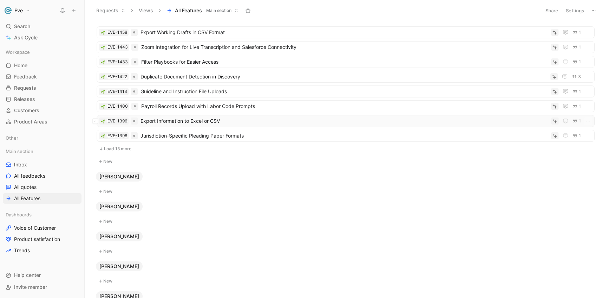
scroll to position [537, 0]
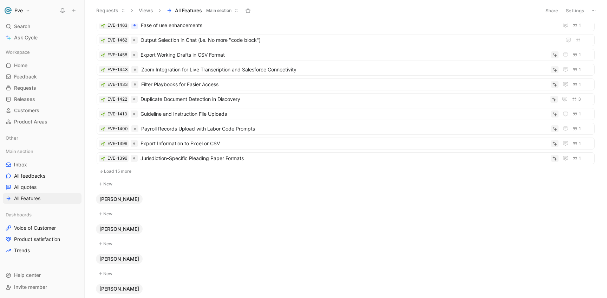
click at [124, 173] on button "Load 15 more" at bounding box center [346, 171] width 498 height 8
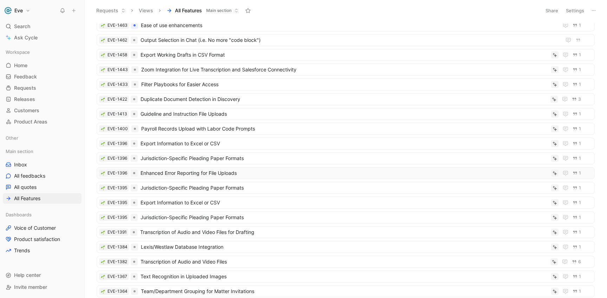
scroll to position [808, 0]
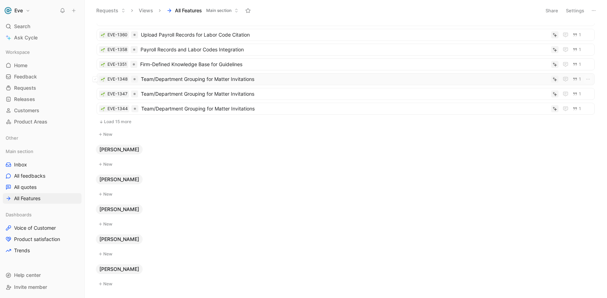
click at [214, 78] on span "Team/Department Grouping for Matter Invitations" at bounding box center [345, 79] width 408 height 8
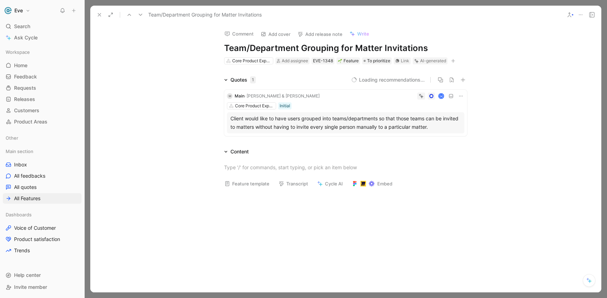
click at [571, 12] on icon at bounding box center [570, 15] width 6 height 6
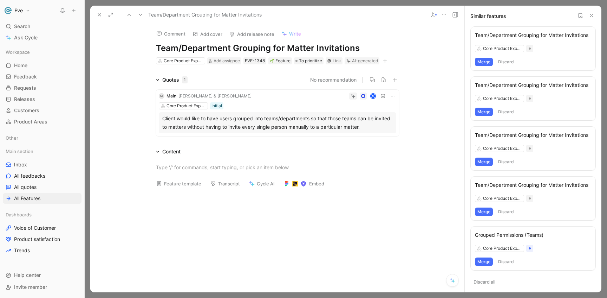
click at [487, 61] on button "Merge" at bounding box center [484, 62] width 18 height 8
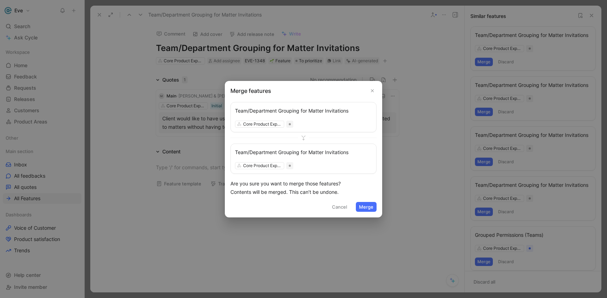
click at [369, 203] on button "Merge" at bounding box center [366, 207] width 21 height 10
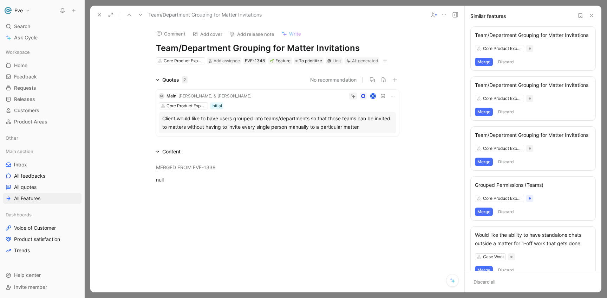
click at [488, 61] on button "Merge" at bounding box center [484, 62] width 18 height 8
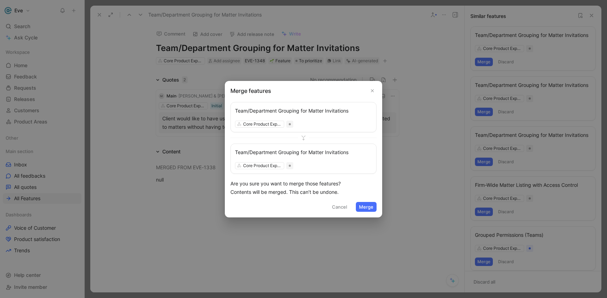
click at [375, 204] on button "Merge" at bounding box center [366, 207] width 21 height 10
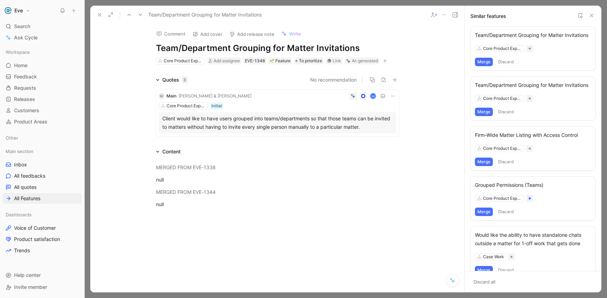
click at [485, 61] on button "Merge" at bounding box center [484, 62] width 18 height 8
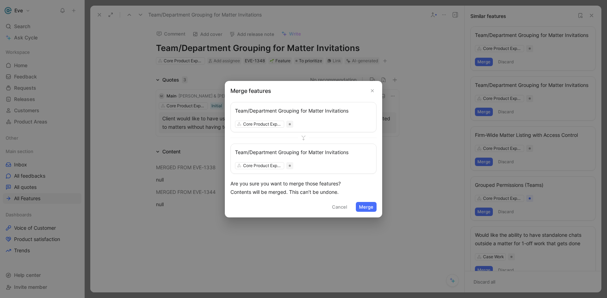
click at [367, 207] on button "Merge" at bounding box center [366, 207] width 21 height 10
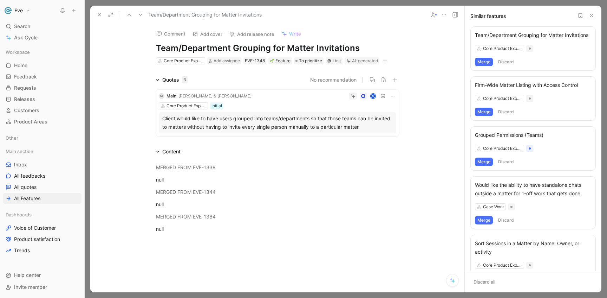
scroll to position [793, 0]
click at [485, 61] on button "Merge" at bounding box center [484, 62] width 18 height 8
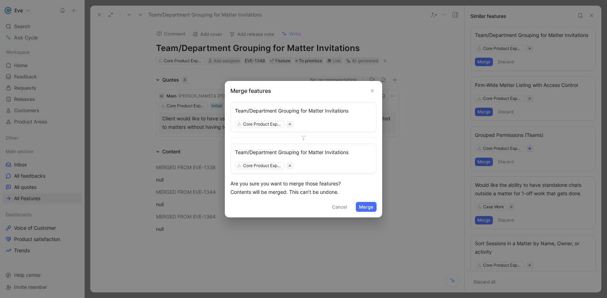
click at [368, 209] on button "Merge" at bounding box center [366, 207] width 21 height 10
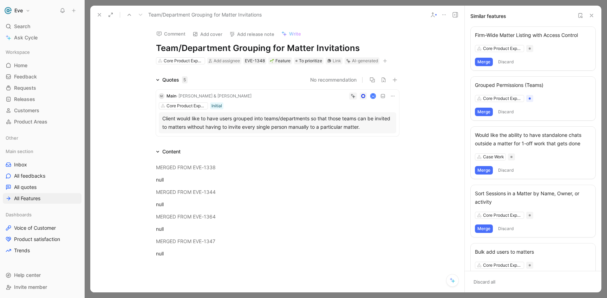
scroll to position [230, 0]
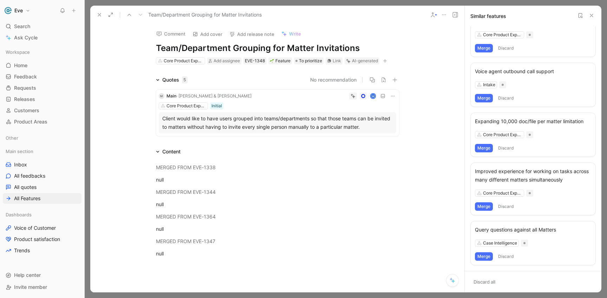
click at [592, 17] on icon at bounding box center [592, 16] width 6 height 6
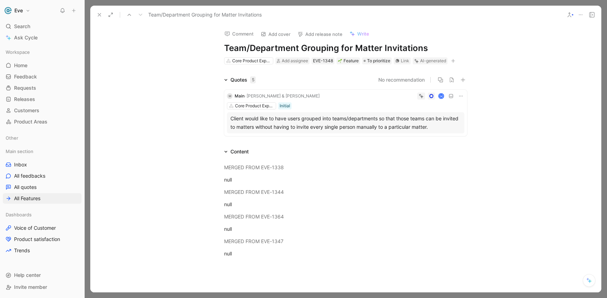
click at [100, 15] on icon at bounding box center [100, 15] width 6 height 6
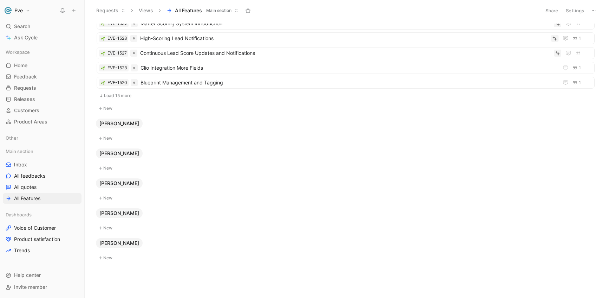
scroll to position [137, 0]
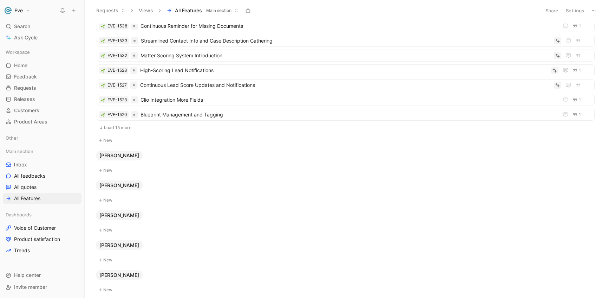
click at [120, 131] on button "Load 15 more" at bounding box center [346, 127] width 498 height 8
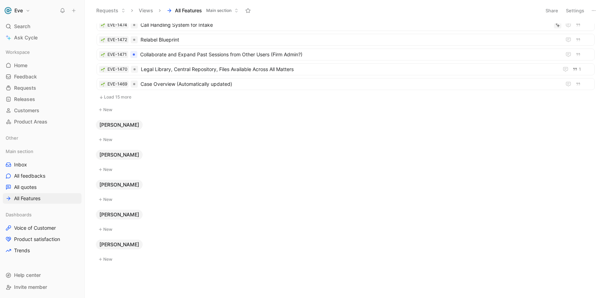
scroll to position [390, 0]
click at [127, 95] on button "Load 15 more" at bounding box center [346, 96] width 498 height 8
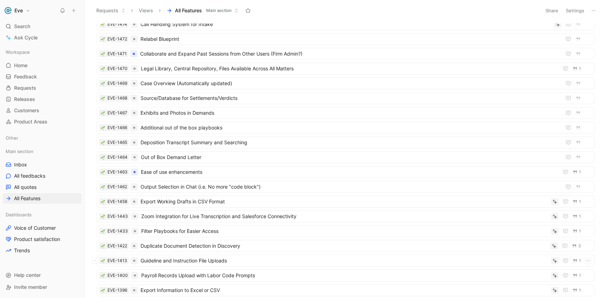
scroll to position [612, 0]
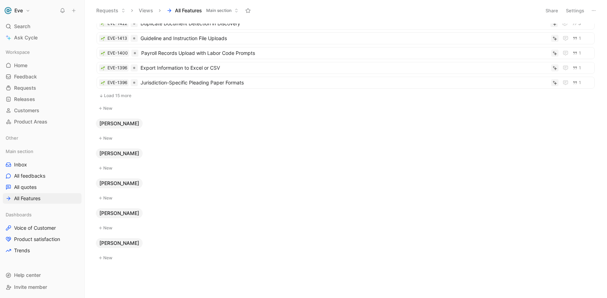
click at [129, 97] on button "Load 15 more" at bounding box center [346, 95] width 498 height 8
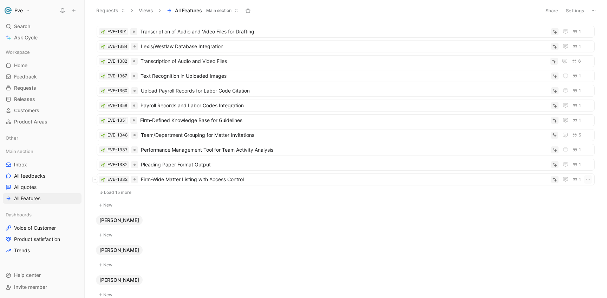
scroll to position [768, 0]
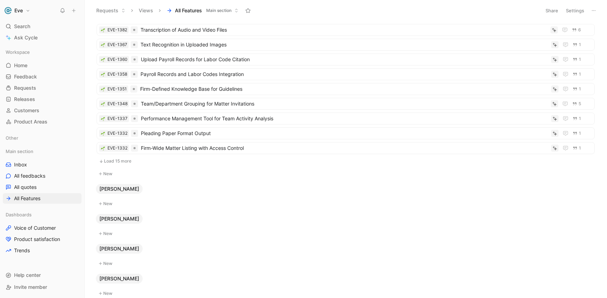
click at [122, 165] on button "Load 15 more" at bounding box center [346, 161] width 498 height 8
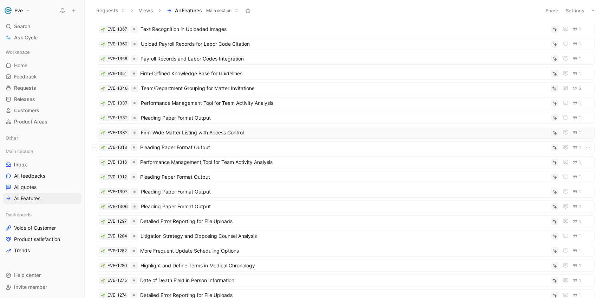
scroll to position [799, 0]
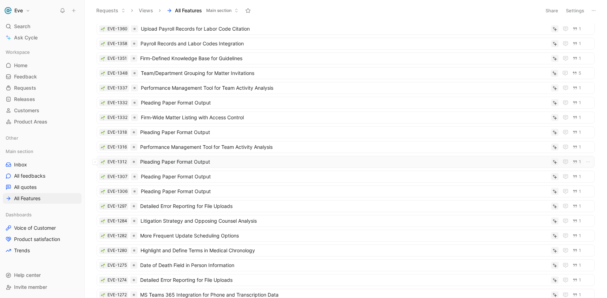
click at [165, 164] on span "Pleading Paper Format Output" at bounding box center [344, 161] width 408 height 8
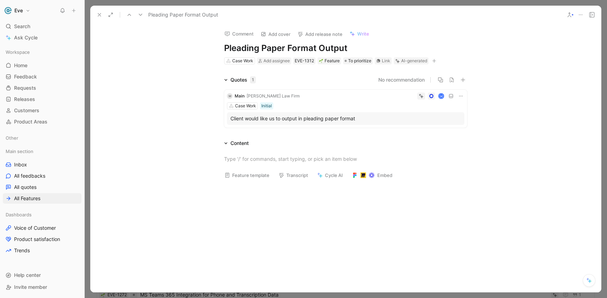
click at [573, 15] on div at bounding box center [572, 14] width 1 height 1
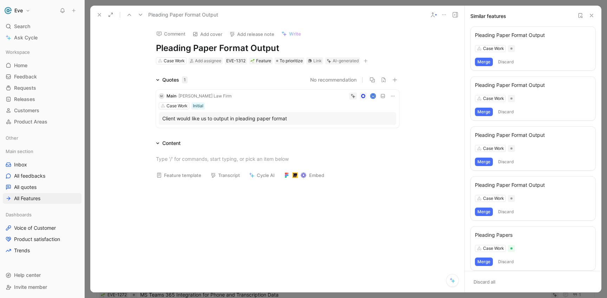
click at [487, 61] on button "Merge" at bounding box center [484, 62] width 18 height 8
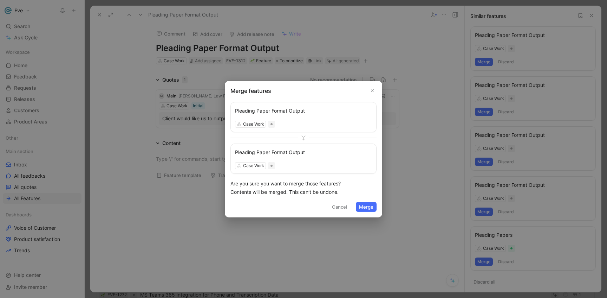
click at [367, 208] on button "Merge" at bounding box center [366, 207] width 21 height 10
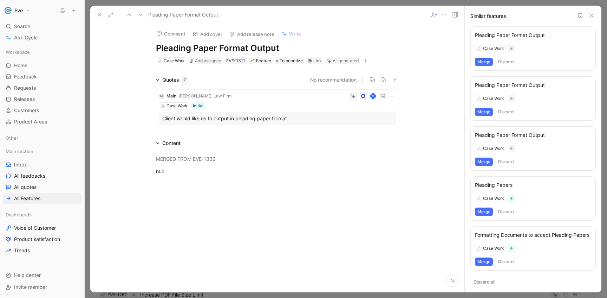
click at [488, 63] on button "Merge" at bounding box center [484, 62] width 18 height 8
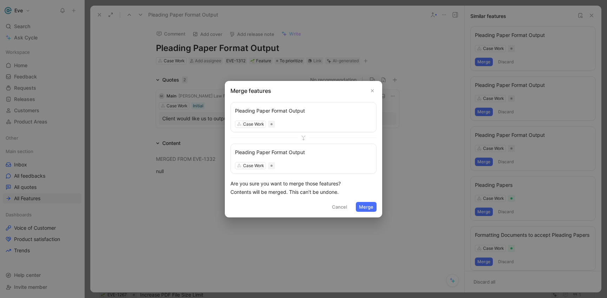
click at [374, 205] on button "Merge" at bounding box center [366, 207] width 21 height 10
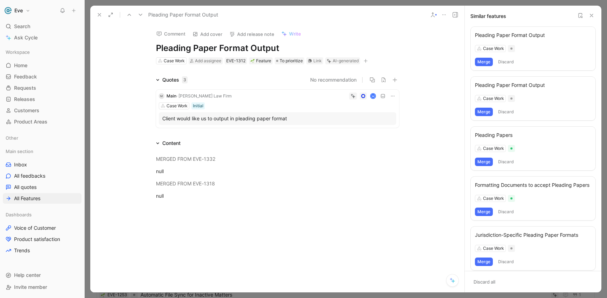
click at [486, 59] on button "Merge" at bounding box center [484, 62] width 18 height 8
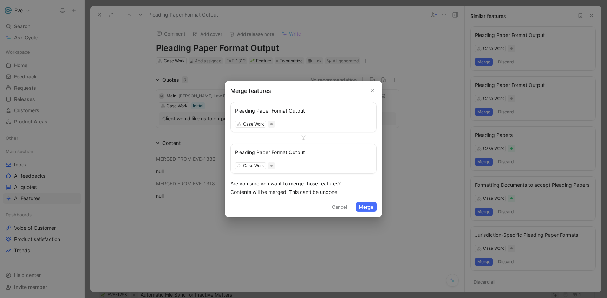
click at [372, 207] on button "Merge" at bounding box center [366, 207] width 21 height 10
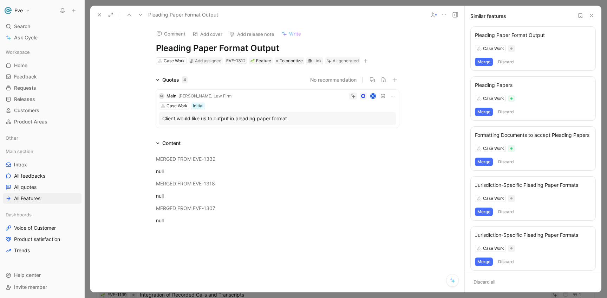
click at [482, 62] on button "Merge" at bounding box center [484, 62] width 18 height 8
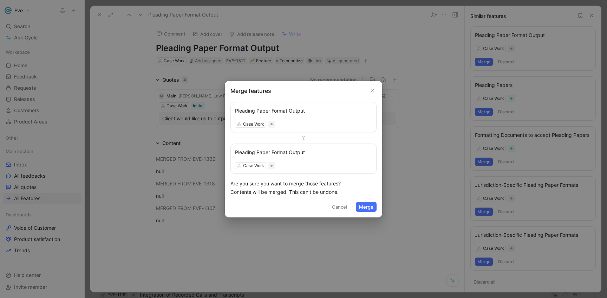
click at [365, 208] on button "Merge" at bounding box center [366, 207] width 21 height 10
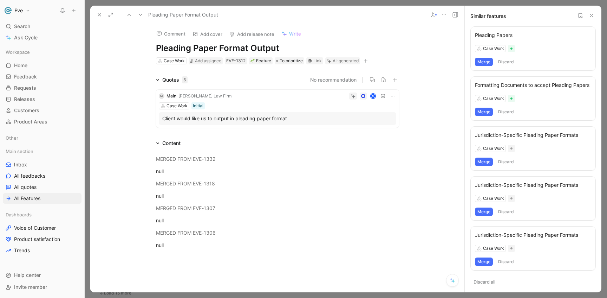
click at [591, 14] on icon at bounding box center [592, 16] width 6 height 6
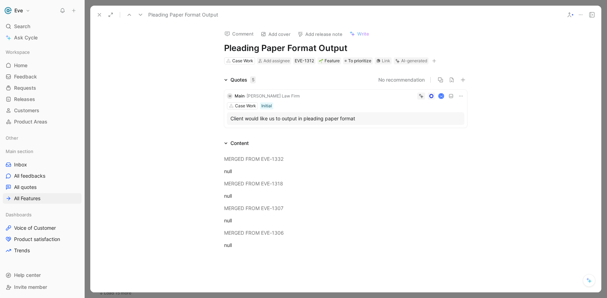
click at [102, 13] on button at bounding box center [100, 15] width 10 height 10
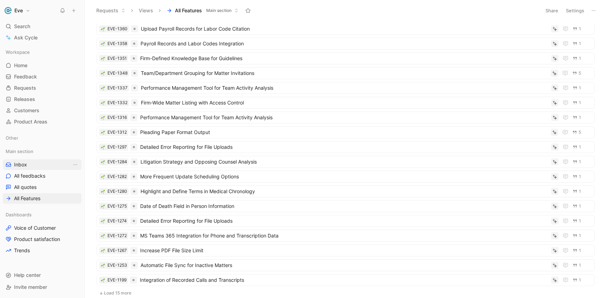
click at [34, 164] on link "Inbox" at bounding box center [42, 164] width 79 height 11
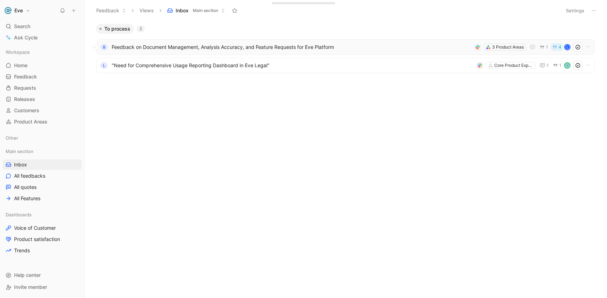
click at [244, 44] on span "Feedback on Document Management, Analysis Accuracy, and Feature Requests for Ev…" at bounding box center [292, 47] width 360 height 8
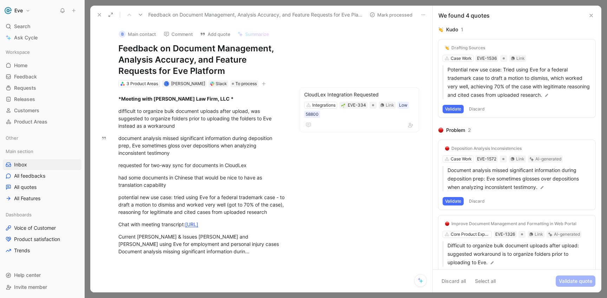
click at [589, 15] on icon at bounding box center [592, 16] width 6 height 6
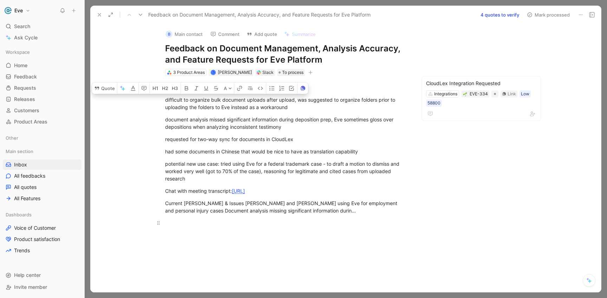
drag, startPoint x: 168, startPoint y: 99, endPoint x: 397, endPoint y: 219, distance: 259.2
click at [397, 219] on div "*Meeting with [PERSON_NAME] Law Firm, LLC * difficult to organize bulk document…" at bounding box center [286, 155] width 363 height 158
click at [123, 88] on icon "button" at bounding box center [124, 89] width 4 height 4
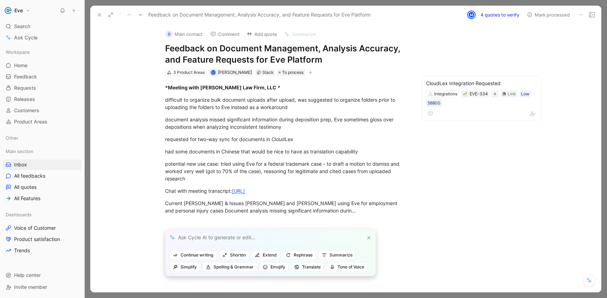
click at [240, 236] on div at bounding box center [271, 237] width 210 height 17
click at [350, 86] on div "*Meeting with [PERSON_NAME] Law Firm, LLC *" at bounding box center [286, 87] width 243 height 7
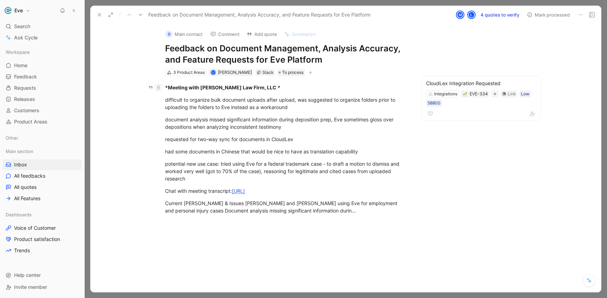
click at [158, 88] on icon at bounding box center [159, 88] width 6 height 6
drag, startPoint x: 167, startPoint y: 87, endPoint x: 318, endPoint y: 255, distance: 225.9
click at [318, 255] on div "Quote A *Meeting with [PERSON_NAME] Law Firm, LLC * difficult to organize bulk …" at bounding box center [286, 199] width 363 height 247
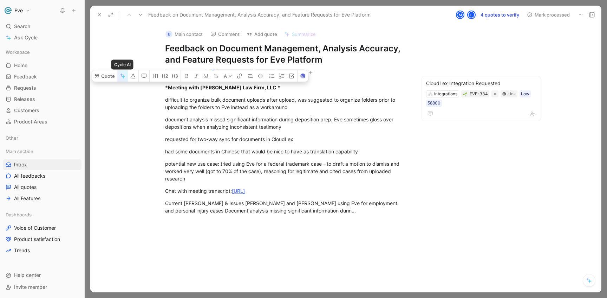
click at [122, 77] on icon "button" at bounding box center [123, 76] width 6 height 6
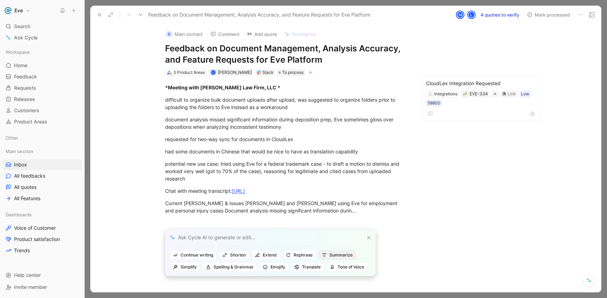
click at [331, 254] on span "Summarize" at bounding box center [337, 254] width 31 height 7
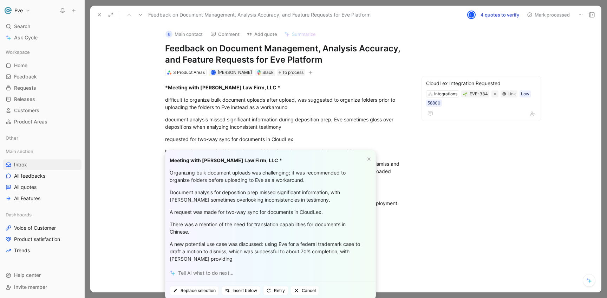
click at [371, 159] on div "Meeting with [PERSON_NAME] Law Firm, LLC * Organizing bulk document uploads was…" at bounding box center [271, 207] width 210 height 114
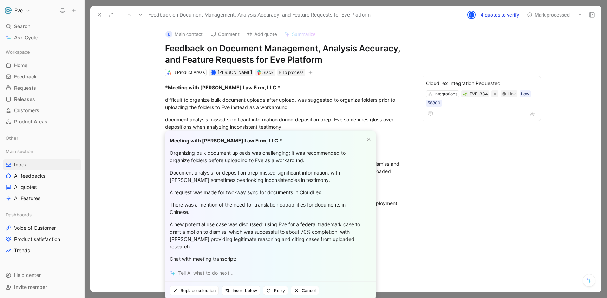
click at [367, 144] on div "Meeting with [PERSON_NAME] Law Firm, LLC * Organizing bulk document uploads was…" at bounding box center [271, 197] width 210 height 134
click at [367, 138] on icon at bounding box center [369, 139] width 4 height 4
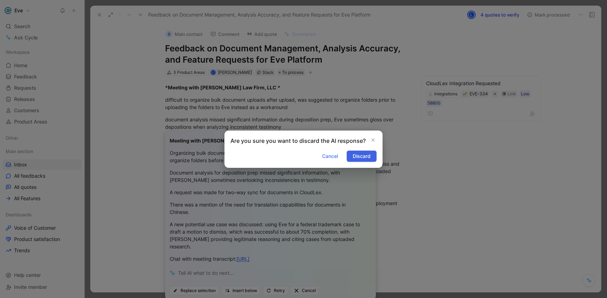
click at [358, 156] on span "Discard" at bounding box center [362, 156] width 18 height 8
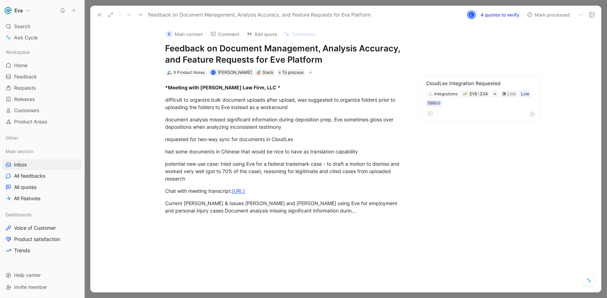
click at [353, 74] on div "3 Product Areas L [PERSON_NAME] [PERSON_NAME] To process" at bounding box center [286, 72] width 245 height 8
click at [299, 19] on link "Edit summary prompts" at bounding box center [300, 19] width 63 height 10
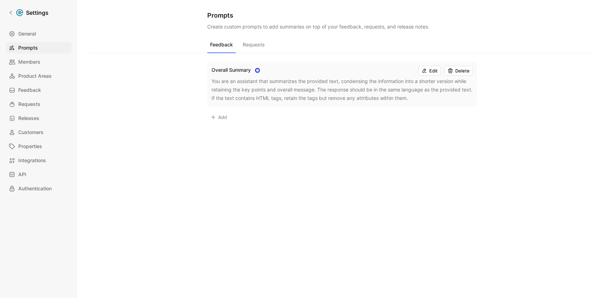
click at [278, 95] on div "You are an assistant that summarizes the provided text, condensing the informat…" at bounding box center [342, 89] width 261 height 25
click at [310, 44] on div "Feedback Requests" at bounding box center [342, 45] width 270 height 13
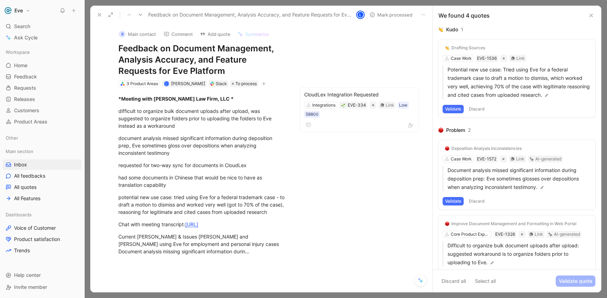
click at [592, 15] on icon at bounding box center [592, 16] width 6 height 6
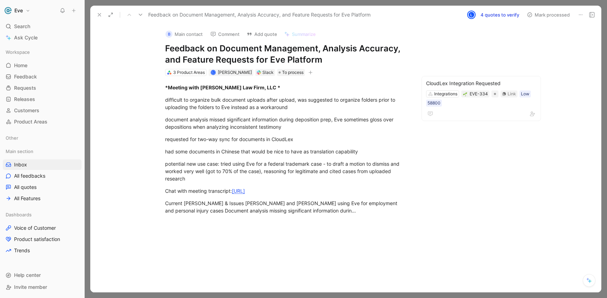
click at [101, 14] on icon at bounding box center [100, 15] width 6 height 6
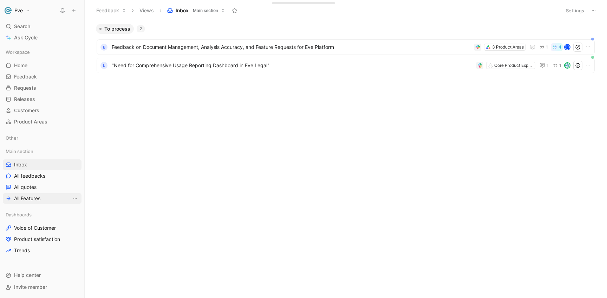
click at [40, 200] on span "All Features" at bounding box center [27, 198] width 26 height 7
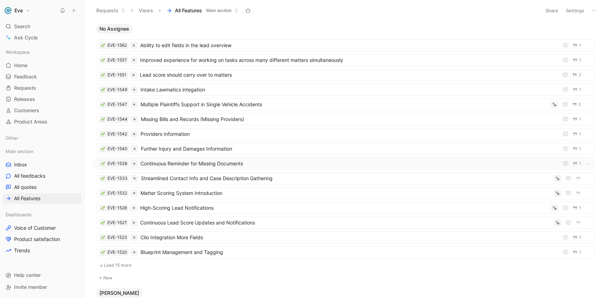
scroll to position [85, 0]
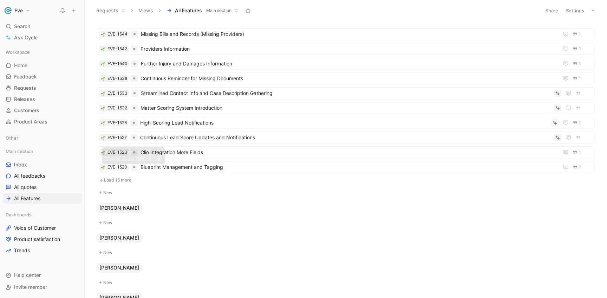
click at [126, 180] on button "Load 15 more" at bounding box center [346, 180] width 498 height 8
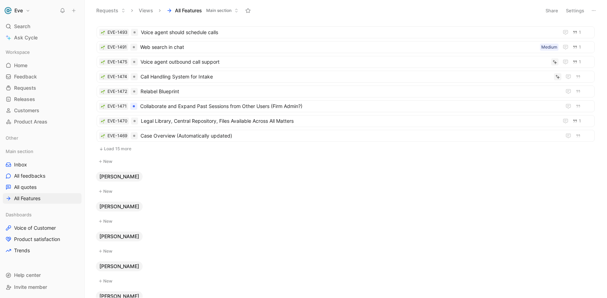
scroll to position [365, 0]
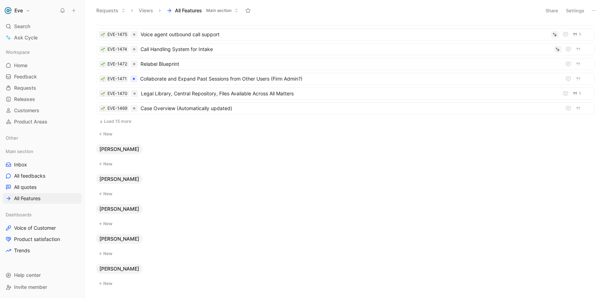
click at [128, 119] on button "Load 15 more" at bounding box center [346, 121] width 498 height 8
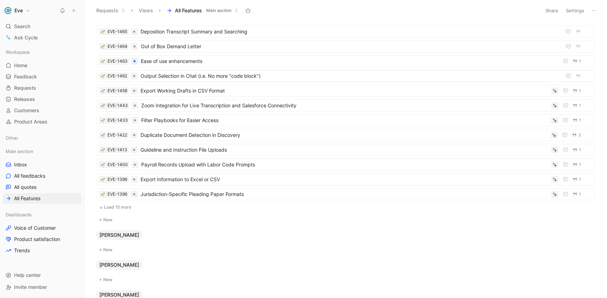
scroll to position [581, 0]
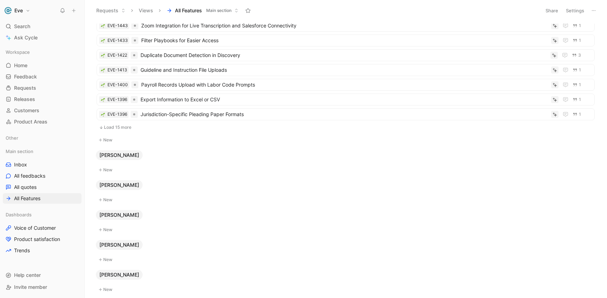
click at [131, 127] on button "Load 15 more" at bounding box center [346, 127] width 498 height 8
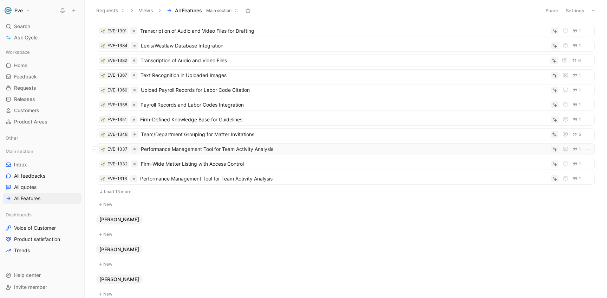
scroll to position [741, 0]
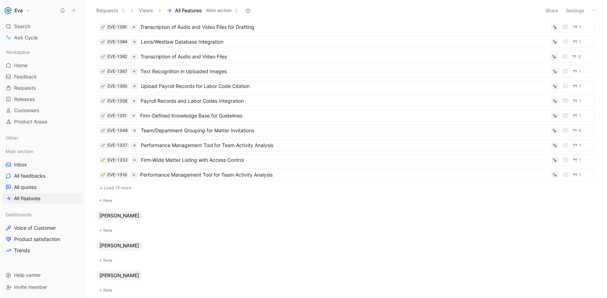
click at [135, 186] on button "Load 15 more" at bounding box center [346, 187] width 498 height 8
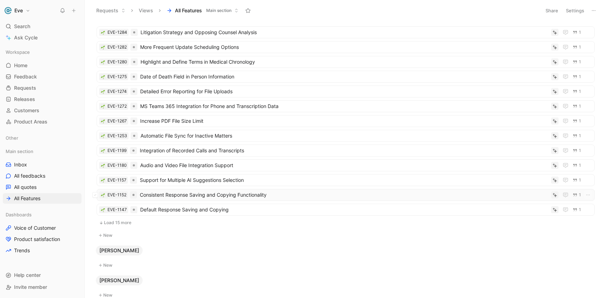
scroll to position [850, 0]
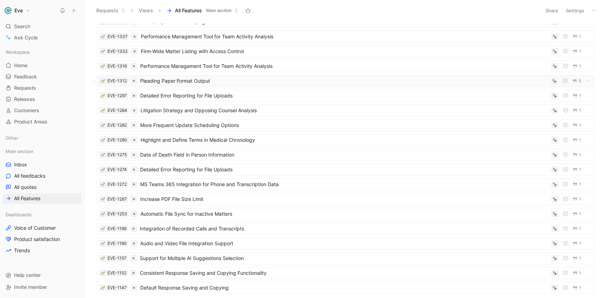
click at [227, 77] on span "Pleading Paper Format Output" at bounding box center [344, 81] width 408 height 8
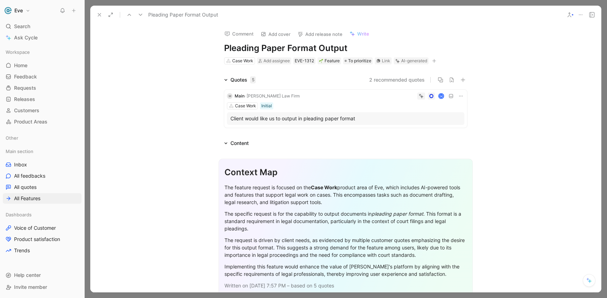
click at [525, 53] on div "Comment Add cover Add release note Write Pleading Paper Format Output Case Work…" at bounding box center [345, 158] width 511 height 268
click at [571, 13] on icon at bounding box center [570, 15] width 6 height 6
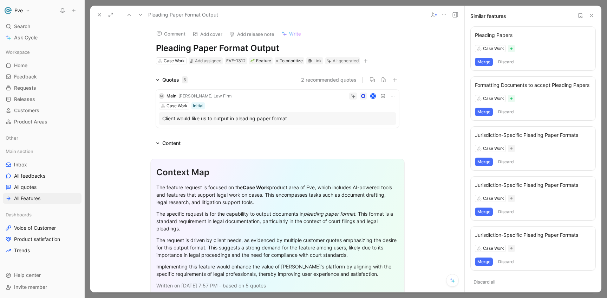
click at [544, 136] on div "Jurisdiction-Specific Pleading Paper Formats" at bounding box center [533, 135] width 116 height 8
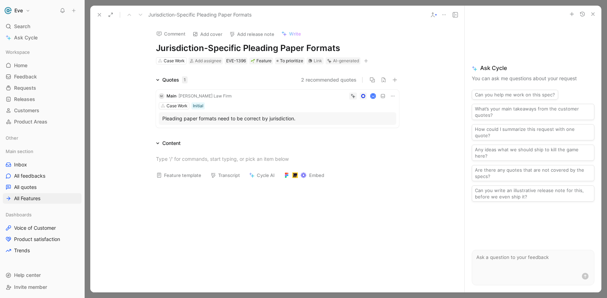
click at [591, 12] on icon "button" at bounding box center [593, 14] width 6 height 6
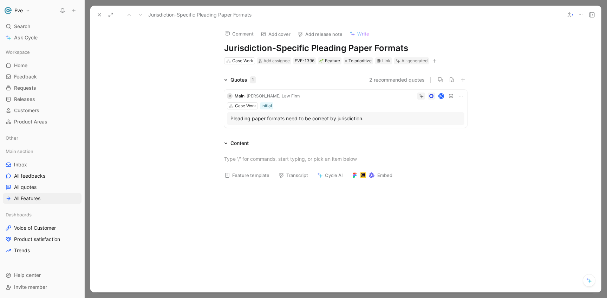
click at [569, 14] on icon at bounding box center [570, 15] width 6 height 6
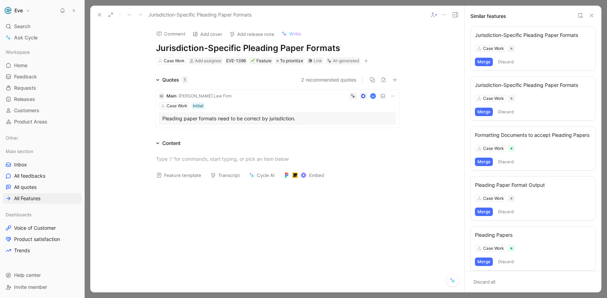
click at [487, 61] on button "Merge" at bounding box center [484, 62] width 18 height 8
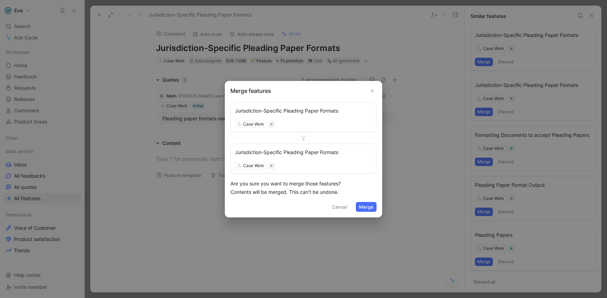
click at [368, 205] on button "Merge" at bounding box center [366, 207] width 21 height 10
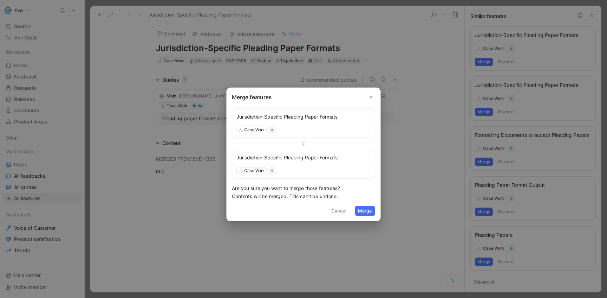
scroll to position [835, 0]
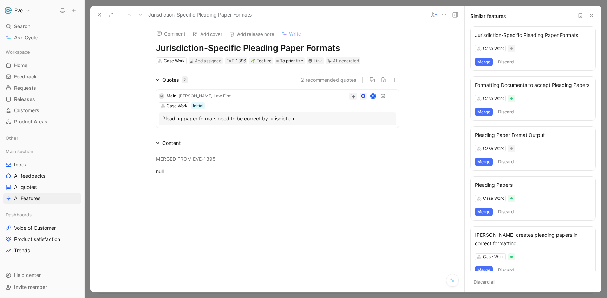
click at [487, 60] on button "Merge" at bounding box center [484, 62] width 18 height 8
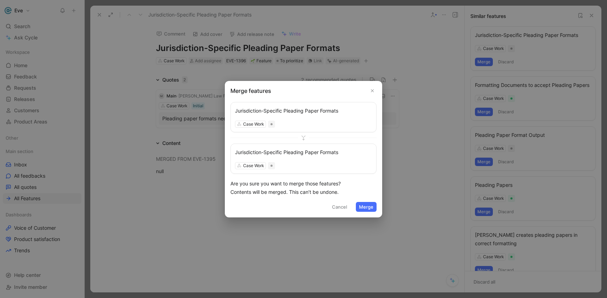
click at [372, 202] on button "Merge" at bounding box center [366, 207] width 21 height 10
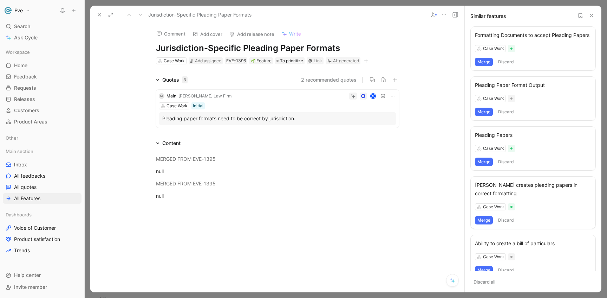
scroll to position [821, 0]
click at [595, 14] on button at bounding box center [592, 15] width 8 height 8
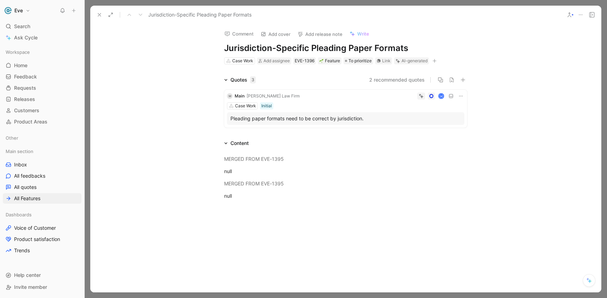
click at [98, 15] on icon at bounding box center [100, 15] width 6 height 6
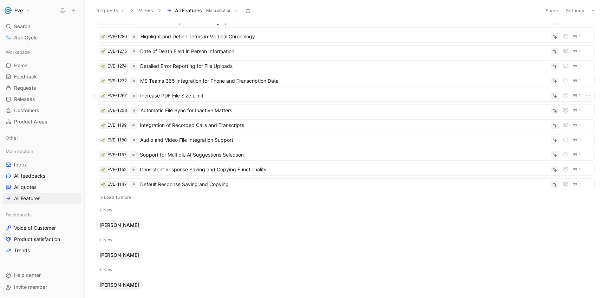
scroll to position [921, 0]
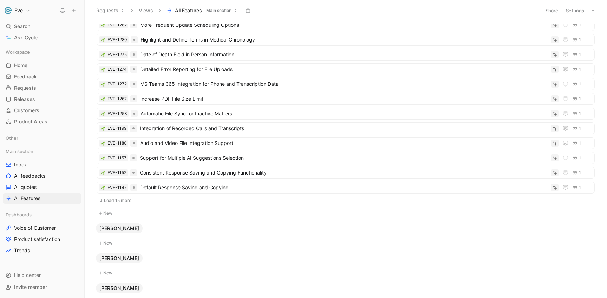
click at [114, 199] on button "Load 15 more" at bounding box center [346, 200] width 498 height 8
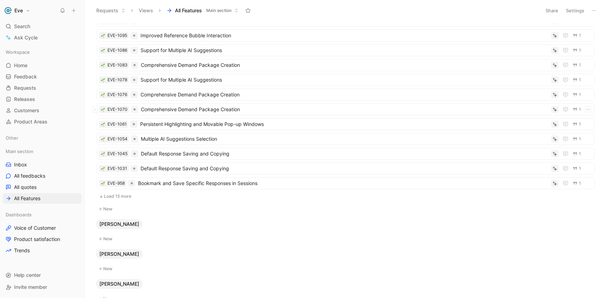
scroll to position [1145, 0]
click at [254, 94] on span "Comprehensive Demand Package Creation" at bounding box center [345, 96] width 408 height 8
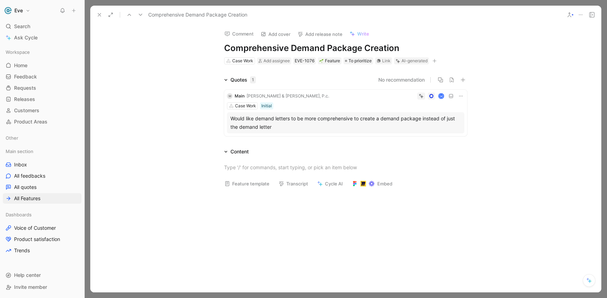
click at [571, 14] on icon at bounding box center [570, 15] width 6 height 6
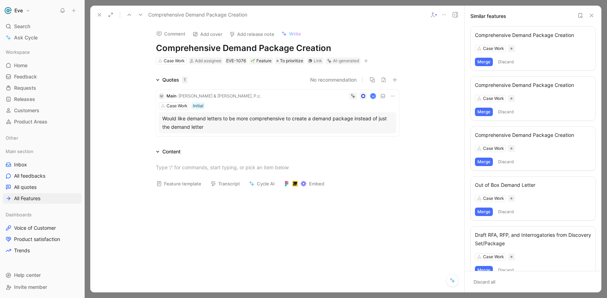
click at [485, 63] on button "Merge" at bounding box center [484, 62] width 18 height 8
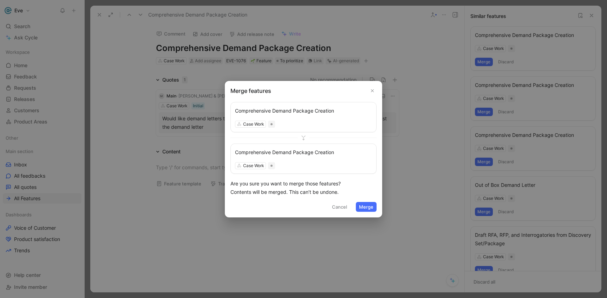
click at [368, 210] on button "Merge" at bounding box center [366, 207] width 21 height 10
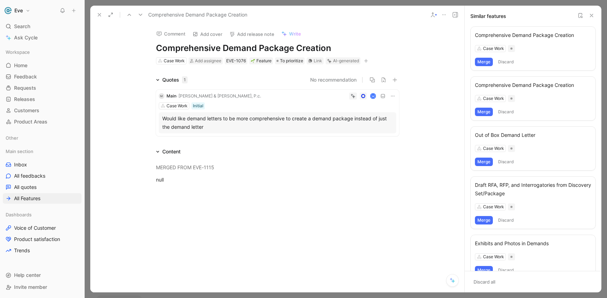
scroll to position [1130, 0]
click at [485, 61] on button "Merge" at bounding box center [484, 62] width 18 height 8
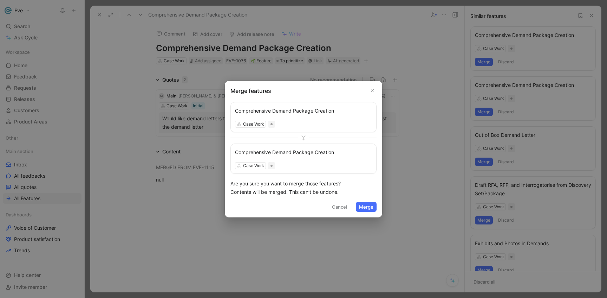
click at [364, 210] on button "Merge" at bounding box center [366, 207] width 21 height 10
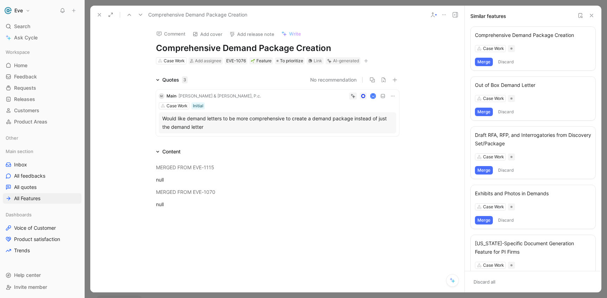
click at [488, 60] on button "Merge" at bounding box center [484, 62] width 18 height 8
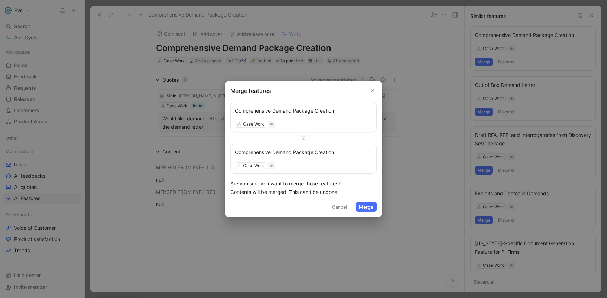
click at [372, 203] on button "Merge" at bounding box center [366, 207] width 21 height 10
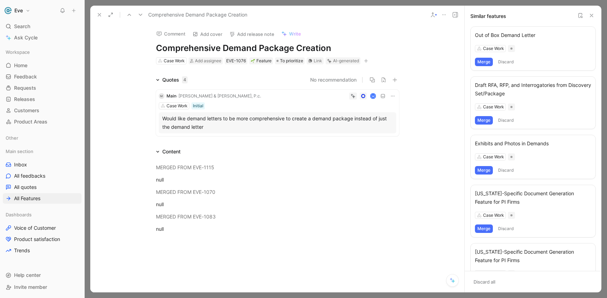
click at [593, 15] on icon at bounding box center [592, 16] width 6 height 6
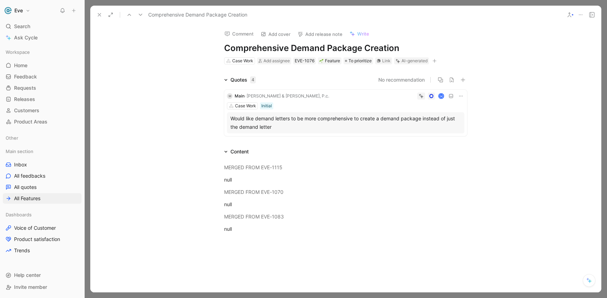
click at [99, 14] on icon at bounding box center [100, 15] width 6 height 6
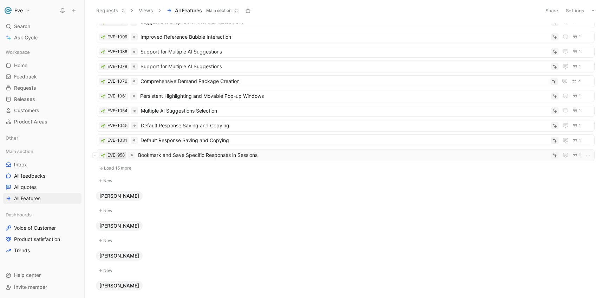
scroll to position [1118, 0]
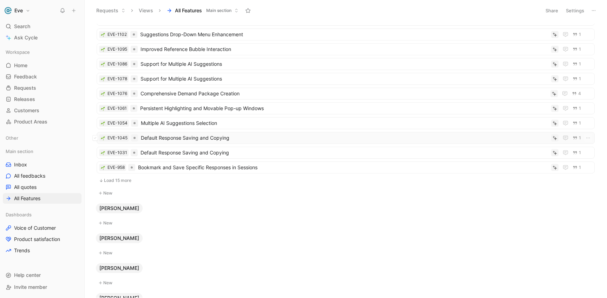
click at [215, 139] on span "Default Response Saving and Copying" at bounding box center [345, 138] width 408 height 8
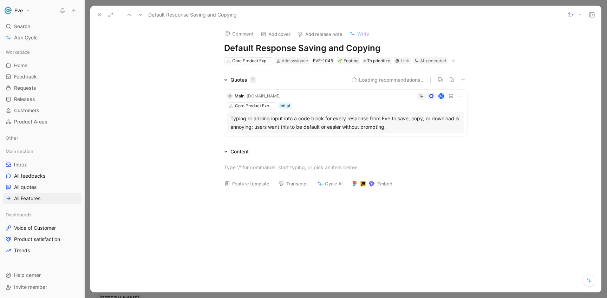
click at [571, 14] on icon at bounding box center [570, 15] width 6 height 6
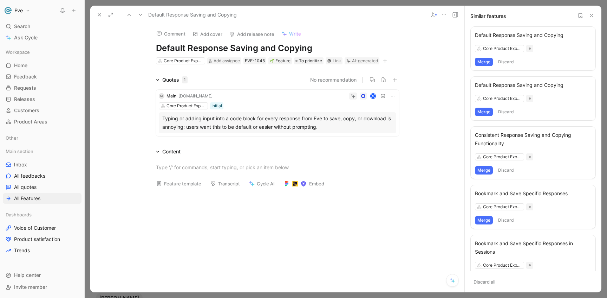
click at [488, 62] on button "Merge" at bounding box center [484, 62] width 18 height 8
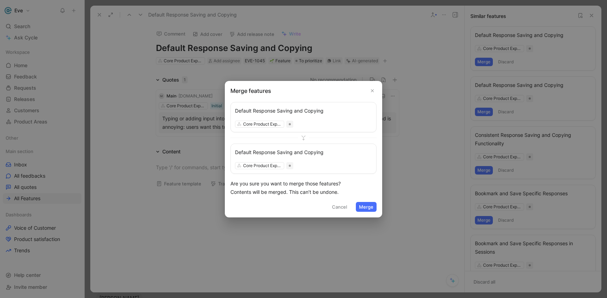
click at [370, 203] on button "Merge" at bounding box center [366, 207] width 21 height 10
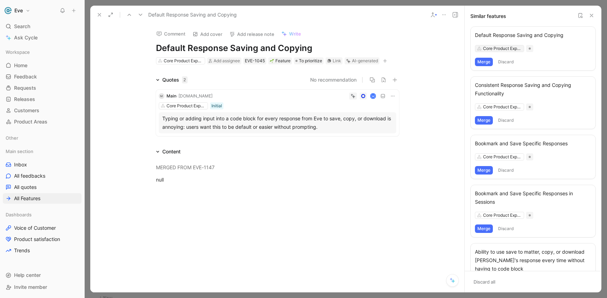
scroll to position [1103, 0]
click at [486, 62] on button "Merge" at bounding box center [484, 62] width 18 height 8
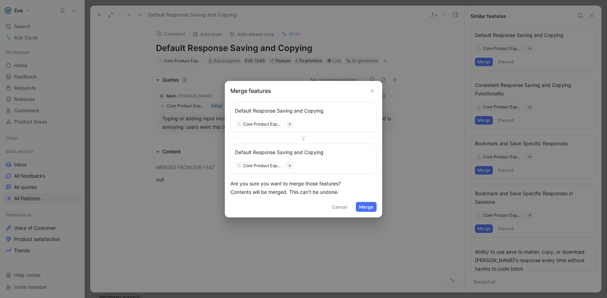
click at [363, 202] on button "Merge" at bounding box center [366, 207] width 21 height 10
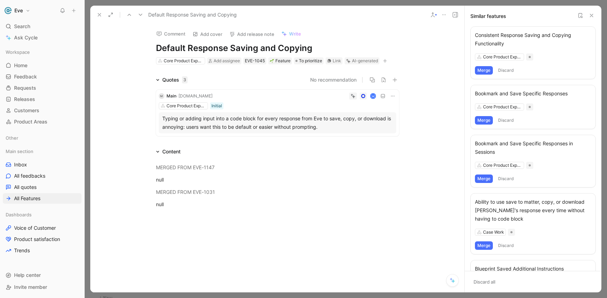
click at [594, 17] on icon at bounding box center [592, 16] width 6 height 6
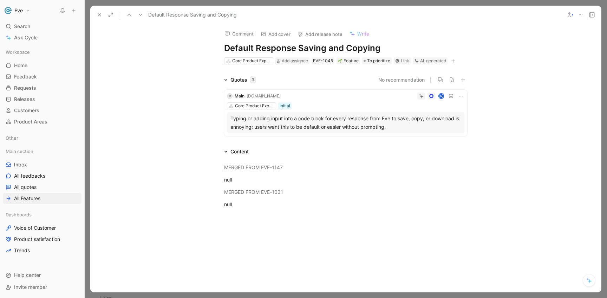
click at [99, 18] on button at bounding box center [100, 15] width 10 height 10
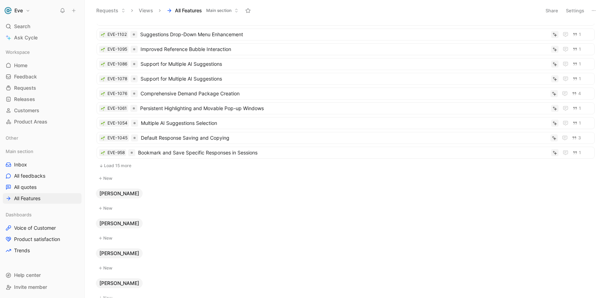
click at [117, 168] on button "Load 15 more" at bounding box center [346, 165] width 498 height 8
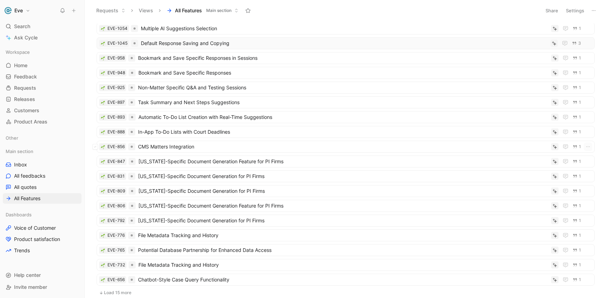
scroll to position [1207, 0]
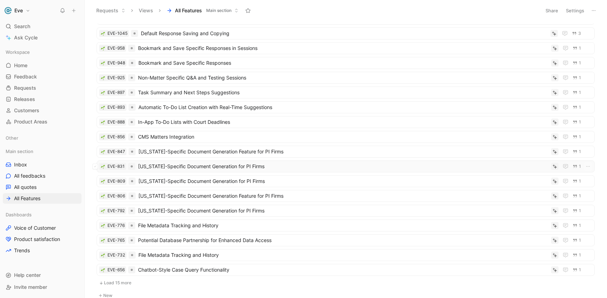
click at [251, 169] on span "[US_STATE]-Specific Document Generation for PI Firms" at bounding box center [343, 166] width 410 height 8
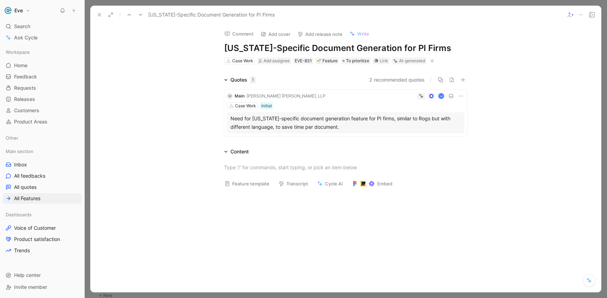
click at [572, 13] on icon at bounding box center [570, 15] width 6 height 6
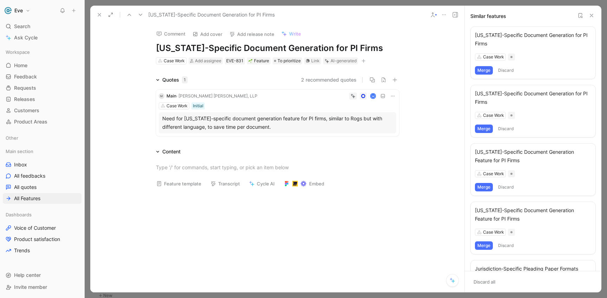
click at [486, 71] on button "Merge" at bounding box center [484, 70] width 18 height 8
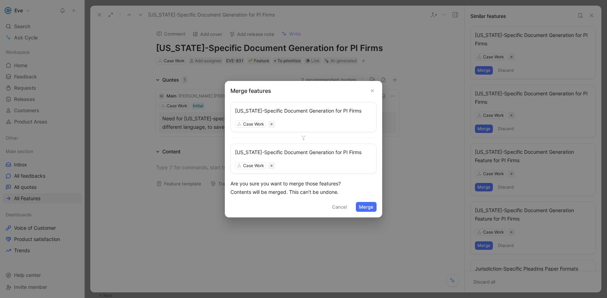
click at [365, 207] on button "Merge" at bounding box center [366, 207] width 21 height 10
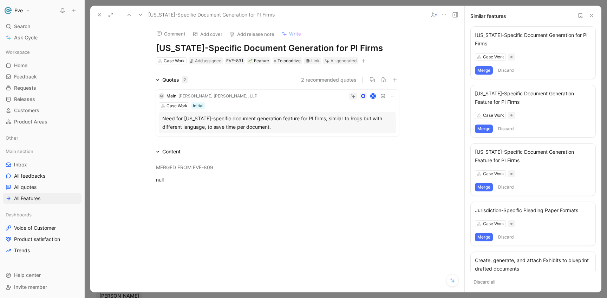
click at [483, 73] on button "Merge" at bounding box center [484, 70] width 18 height 8
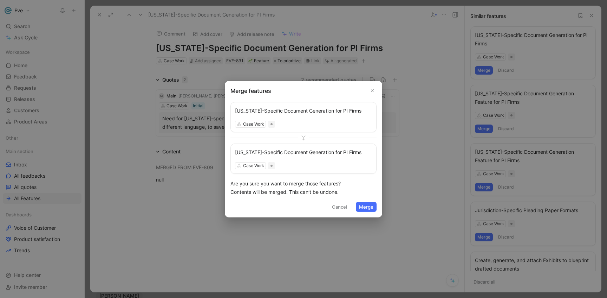
click at [363, 207] on button "Merge" at bounding box center [366, 207] width 21 height 10
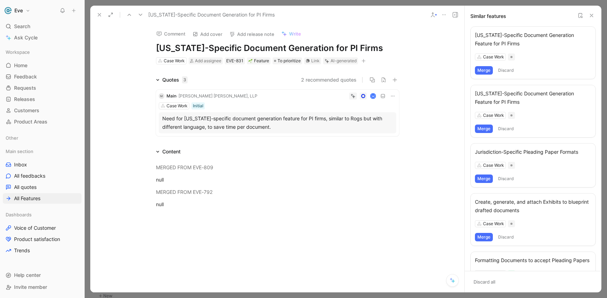
click at [487, 69] on button "Merge" at bounding box center [484, 70] width 18 height 8
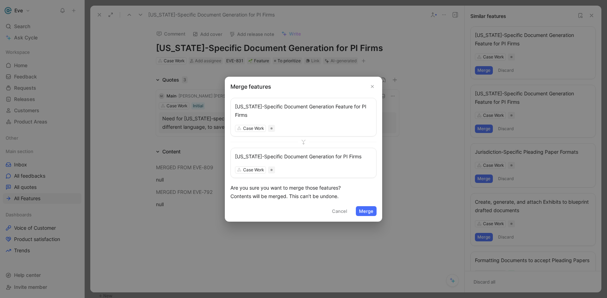
click at [374, 213] on button "Merge" at bounding box center [366, 211] width 21 height 10
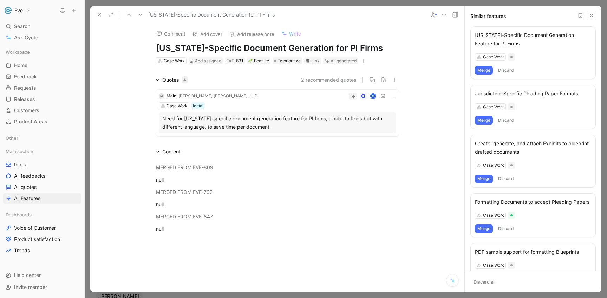
click at [481, 71] on button "Merge" at bounding box center [484, 70] width 18 height 8
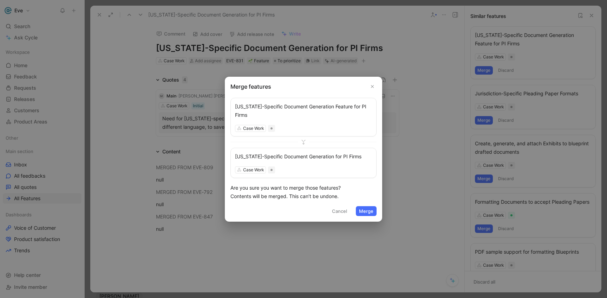
click at [372, 211] on button "Merge" at bounding box center [366, 211] width 21 height 10
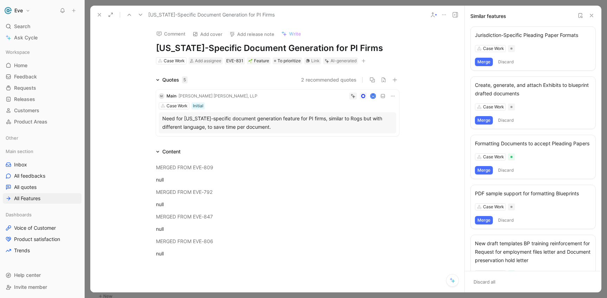
click at [592, 15] on icon at bounding box center [592, 16] width 6 height 6
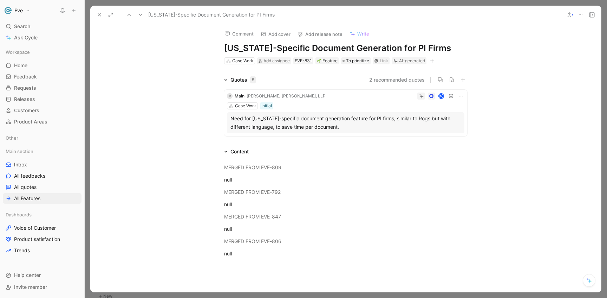
click at [101, 14] on icon at bounding box center [100, 15] width 6 height 6
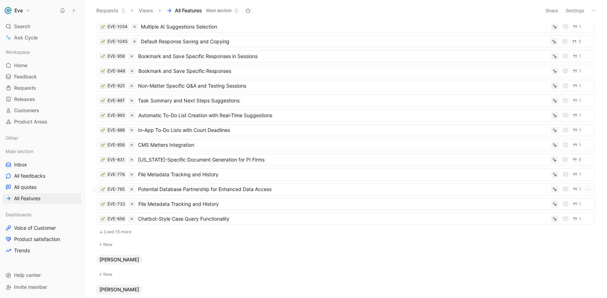
scroll to position [1198, 0]
click at [115, 234] on button "Load 15 more" at bounding box center [346, 232] width 498 height 8
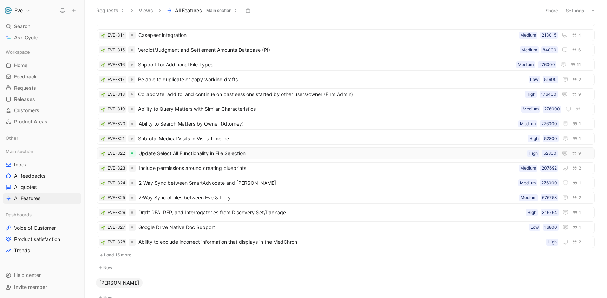
scroll to position [1413, 0]
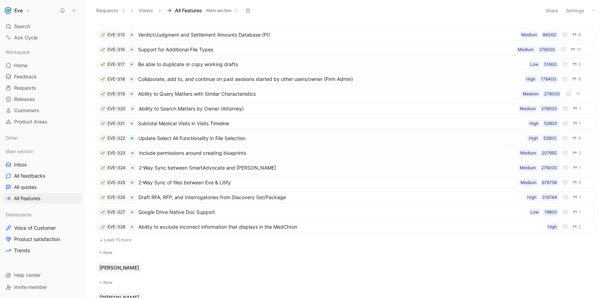
click at [403, 21] on body "Eve Search ⌘ K Ask Cycle Workspace Home G then H Feedback G then F Requests G t…" at bounding box center [303, 149] width 607 height 298
click at [396, 264] on div "[PERSON_NAME]" at bounding box center [345, 268] width 505 height 10
click at [114, 239] on div "Create at top Create at top" at bounding box center [111, 240] width 31 height 9
click at [132, 238] on button "Load 15 more" at bounding box center [346, 239] width 498 height 8
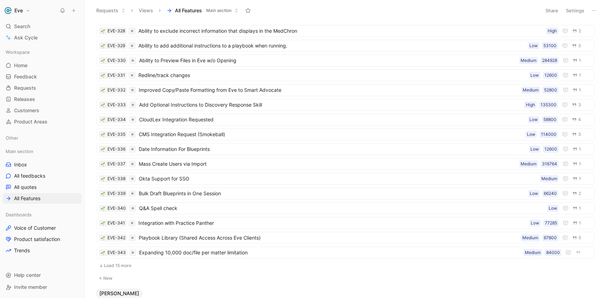
scroll to position [1752, 0]
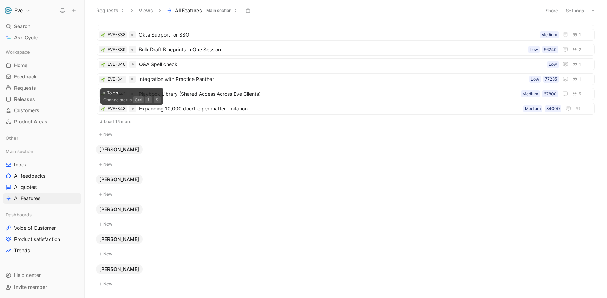
click at [130, 120] on button "Load 15 more" at bounding box center [346, 121] width 498 height 8
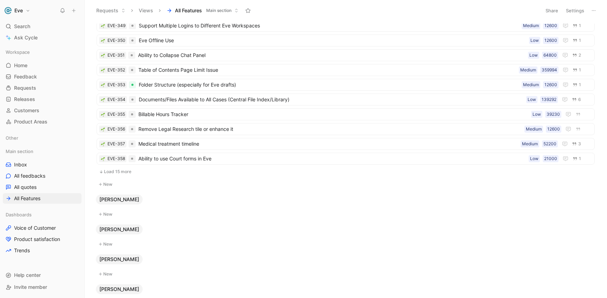
scroll to position [1918, 0]
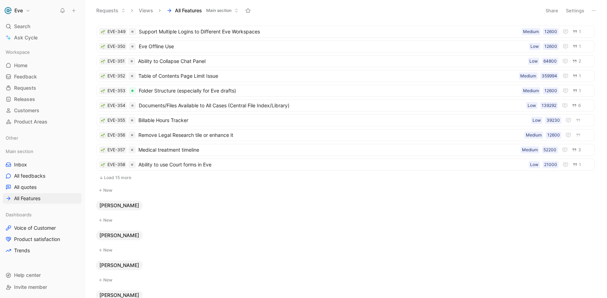
click at [134, 177] on button "Load 15 more" at bounding box center [346, 177] width 498 height 8
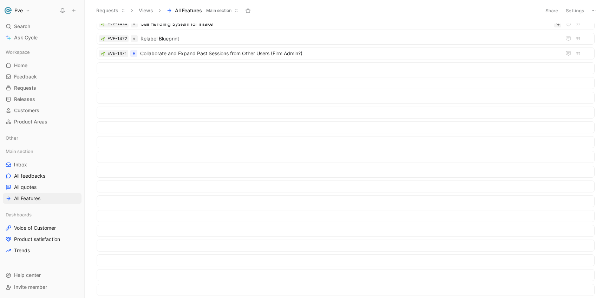
scroll to position [0, 0]
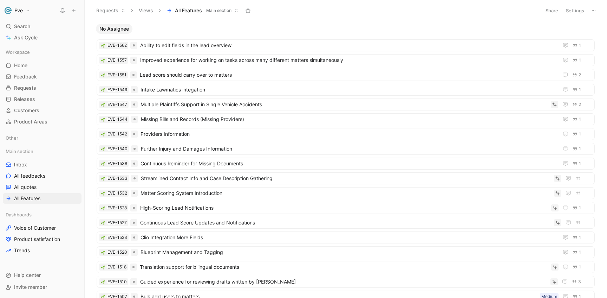
click at [281, 28] on div "No Assignee" at bounding box center [345, 29] width 505 height 10
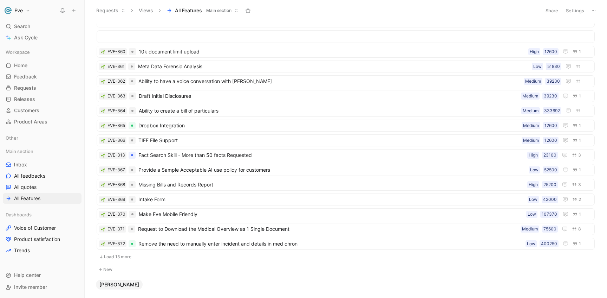
scroll to position [2222, 0]
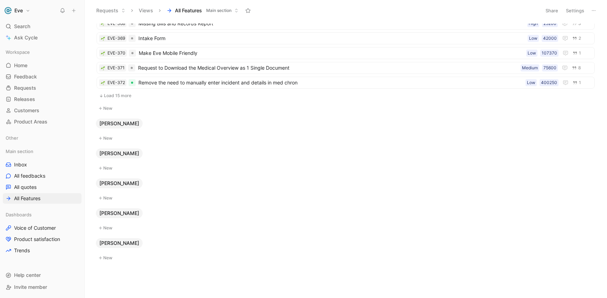
click at [123, 95] on button "Load 15 more" at bounding box center [346, 95] width 498 height 8
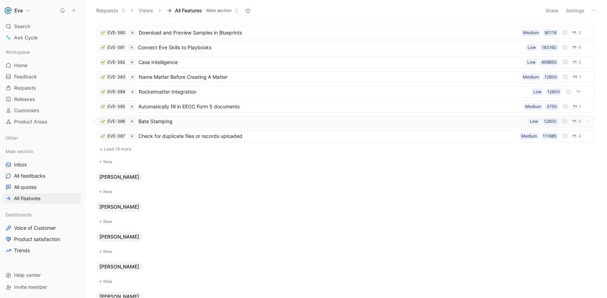
scroll to position [2352, 0]
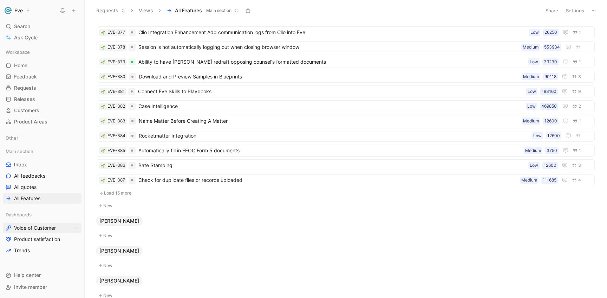
click at [44, 226] on span "Voice of Customer" at bounding box center [35, 227] width 42 height 7
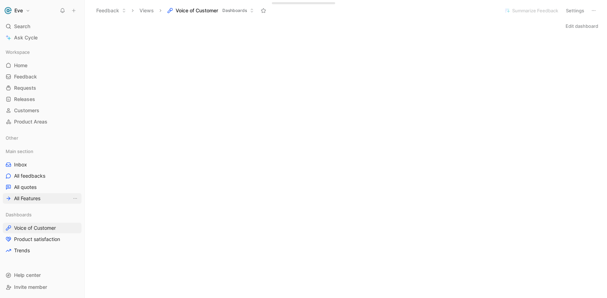
click at [35, 199] on span "All Features" at bounding box center [27, 198] width 26 height 7
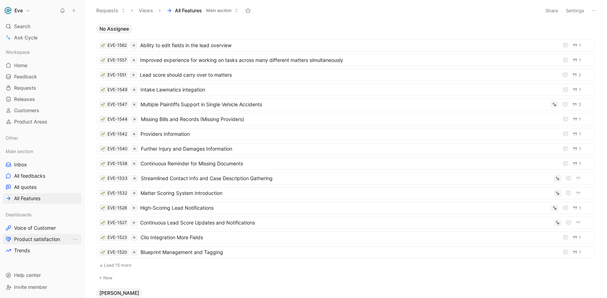
click at [40, 237] on span "Product satisfaction" at bounding box center [37, 238] width 46 height 7
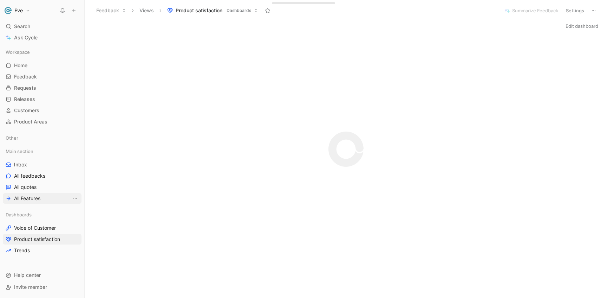
click at [40, 195] on span "All Features" at bounding box center [27, 198] width 26 height 7
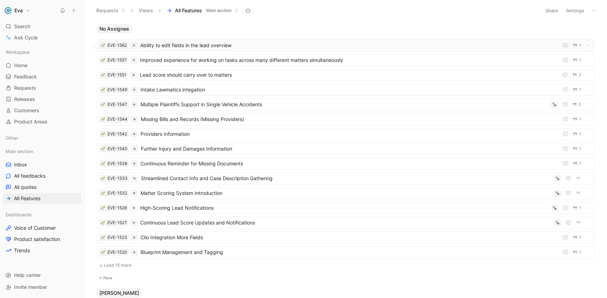
click at [251, 45] on span "Ability to edit fields in the lead overview" at bounding box center [348, 45] width 416 height 8
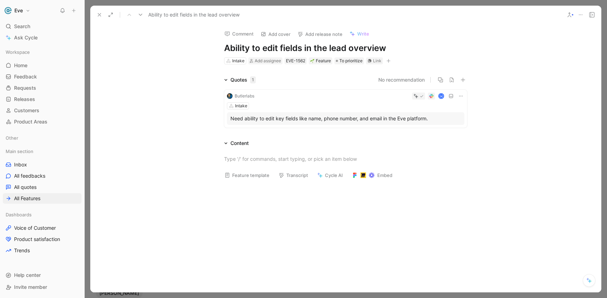
click at [100, 14] on use at bounding box center [99, 14] width 3 height 3
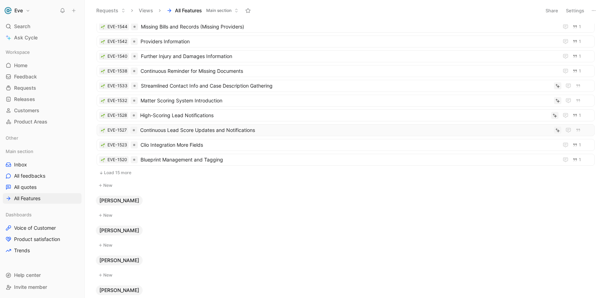
scroll to position [83, 0]
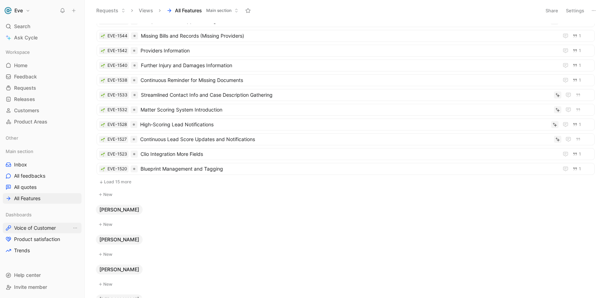
click at [39, 225] on span "Voice of Customer" at bounding box center [35, 227] width 42 height 7
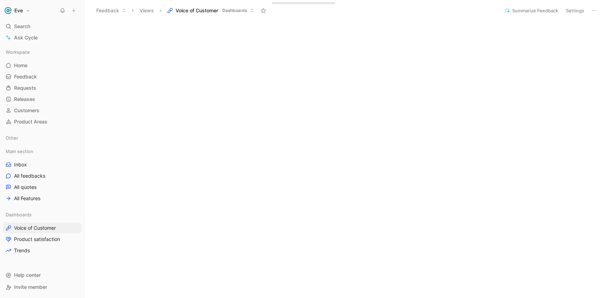
scroll to position [56, 0]
click at [35, 242] on span "Product satisfaction" at bounding box center [37, 238] width 46 height 7
click at [34, 188] on span "All quotes" at bounding box center [25, 186] width 22 height 7
click at [45, 196] on link "All Features" at bounding box center [42, 198] width 79 height 11
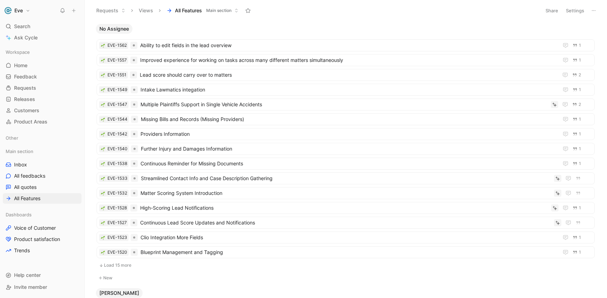
scroll to position [93, 0]
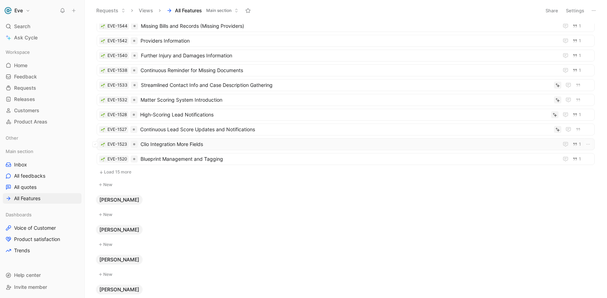
click at [222, 144] on span "Clio Integration More Fields" at bounding box center [348, 144] width 415 height 8
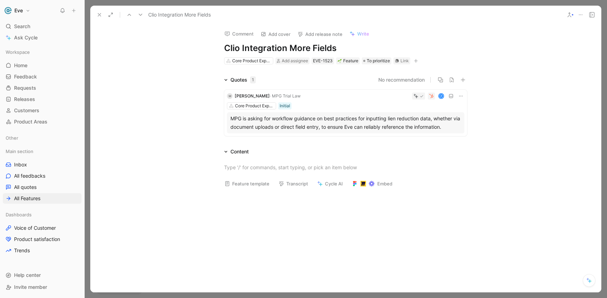
click at [101, 17] on icon at bounding box center [100, 15] width 6 height 6
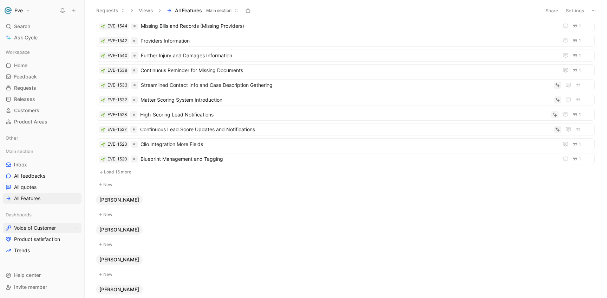
click at [37, 230] on span "Voice of Customer" at bounding box center [35, 227] width 42 height 7
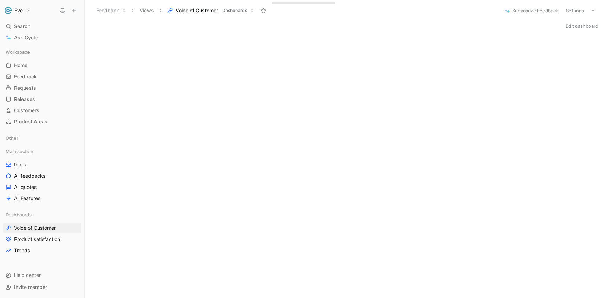
click at [241, 11] on span "Dashboards" at bounding box center [234, 10] width 25 height 7
click at [378, 22] on div "Edit dashboard" at bounding box center [346, 26] width 523 height 10
click at [334, 25] on div "Edit dashboard" at bounding box center [346, 26] width 523 height 10
click at [278, 34] on iframe at bounding box center [346, 287] width 523 height 506
click at [284, 27] on div "Edit dashboard" at bounding box center [346, 26] width 523 height 10
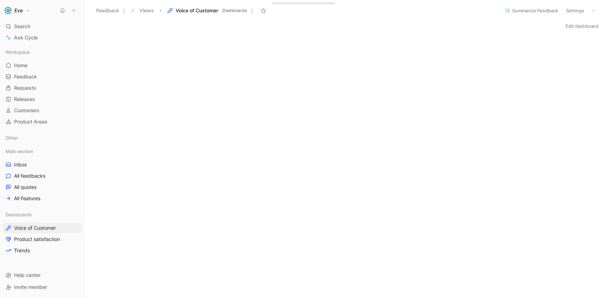
click at [326, 19] on header "Feedback Views Voice of Customer Dashboards Summarize Feedback Settings" at bounding box center [346, 10] width 523 height 21
click at [376, 25] on div "Edit dashboard" at bounding box center [346, 26] width 523 height 10
